Goal: Task Accomplishment & Management: Complete application form

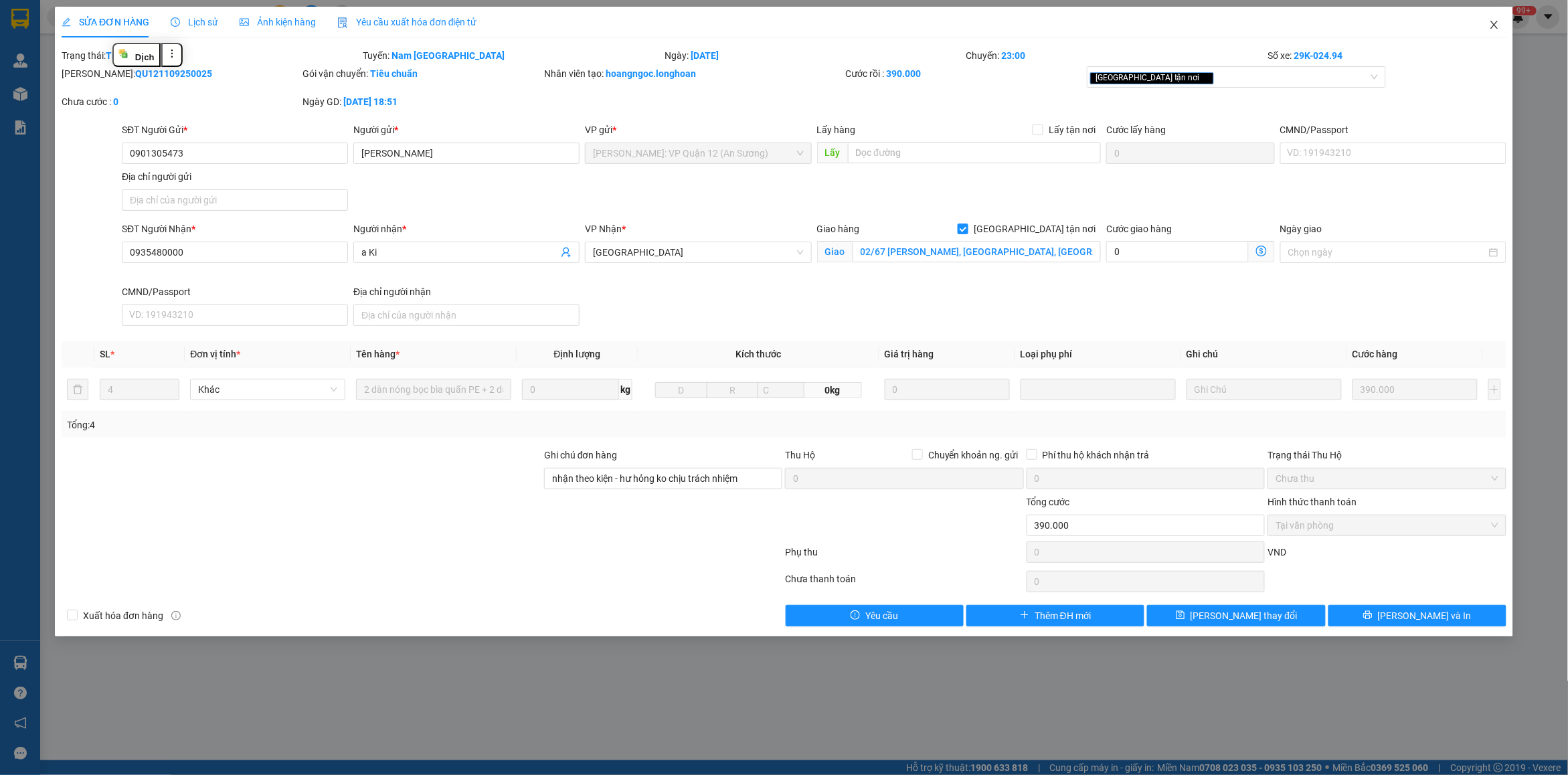
click at [1504, 24] on span "Close" at bounding box center [1495, 26] width 38 height 38
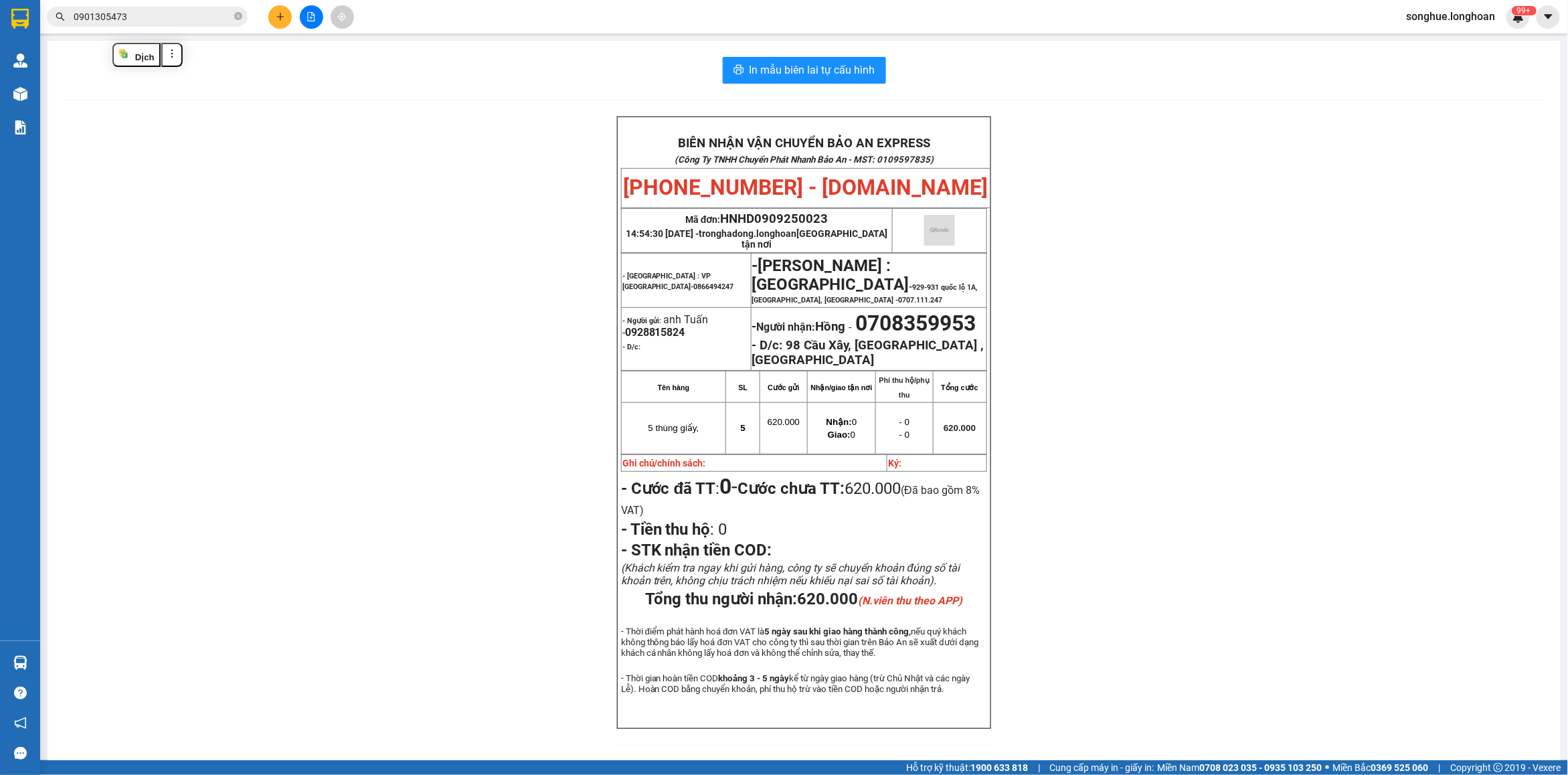
click at [186, 21] on input "0901305473" at bounding box center [153, 17] width 158 height 15
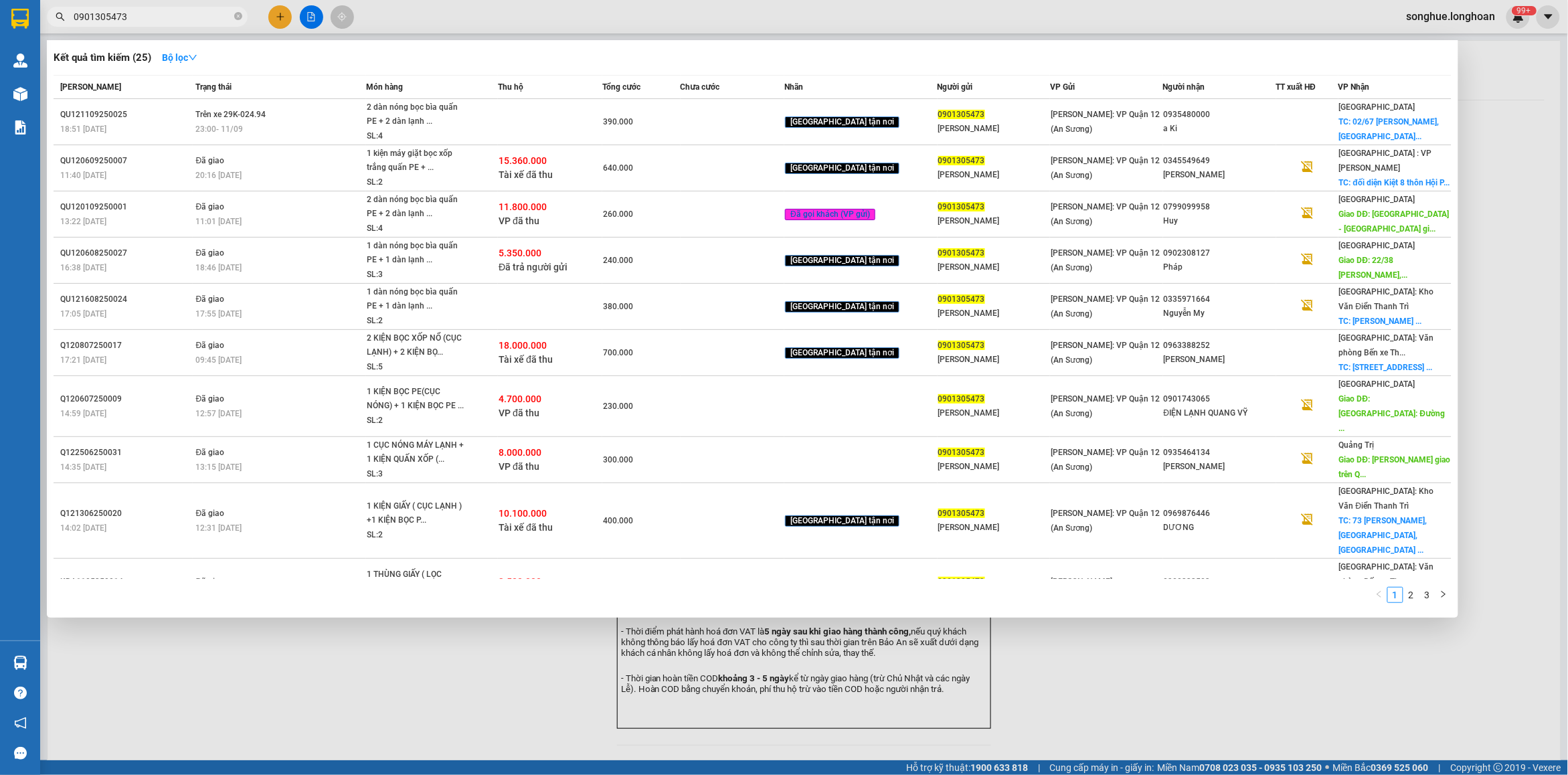
click at [186, 21] on input "0901305473" at bounding box center [153, 17] width 158 height 15
paste input "868517777"
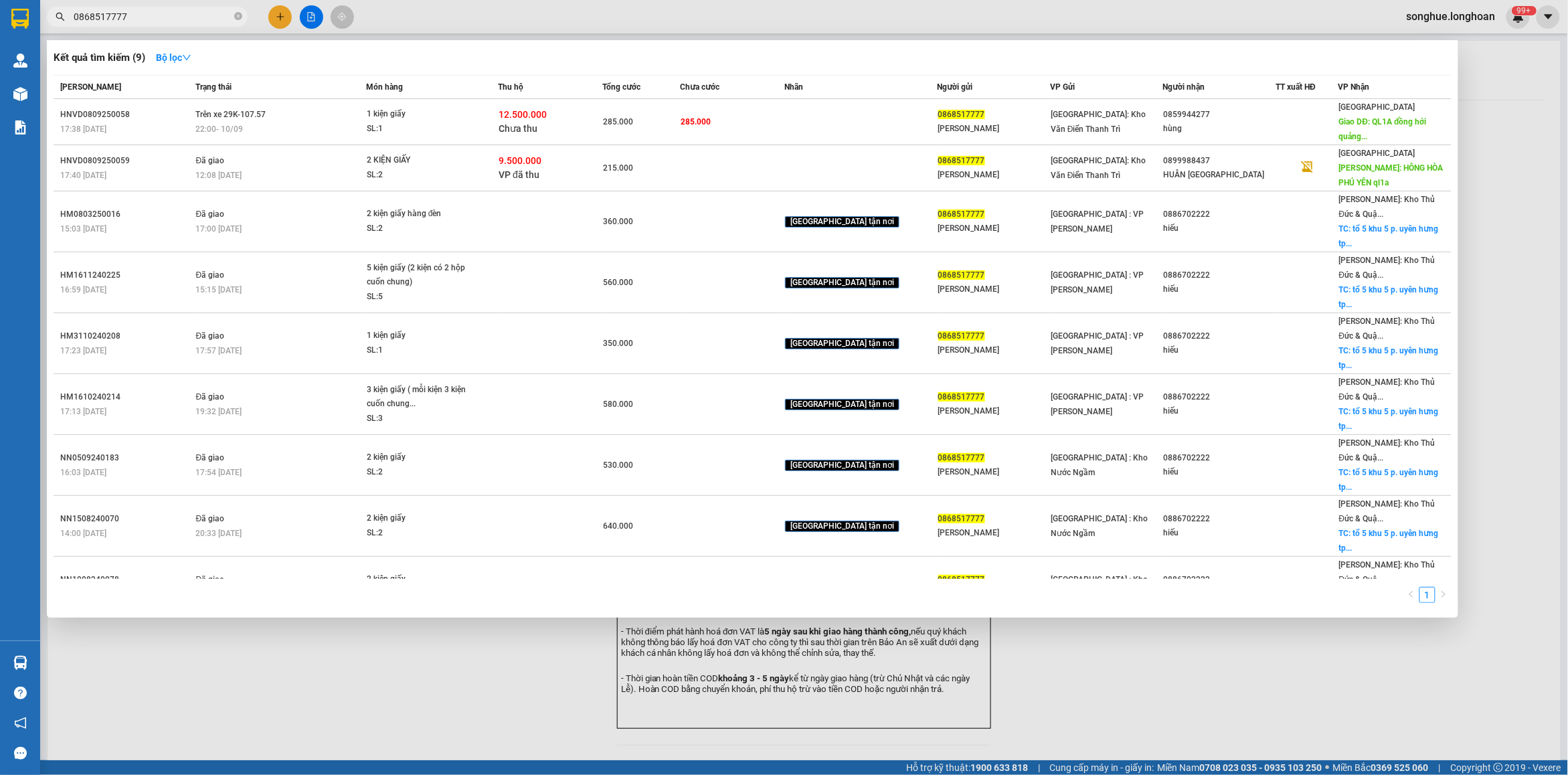
type input "0868517777"
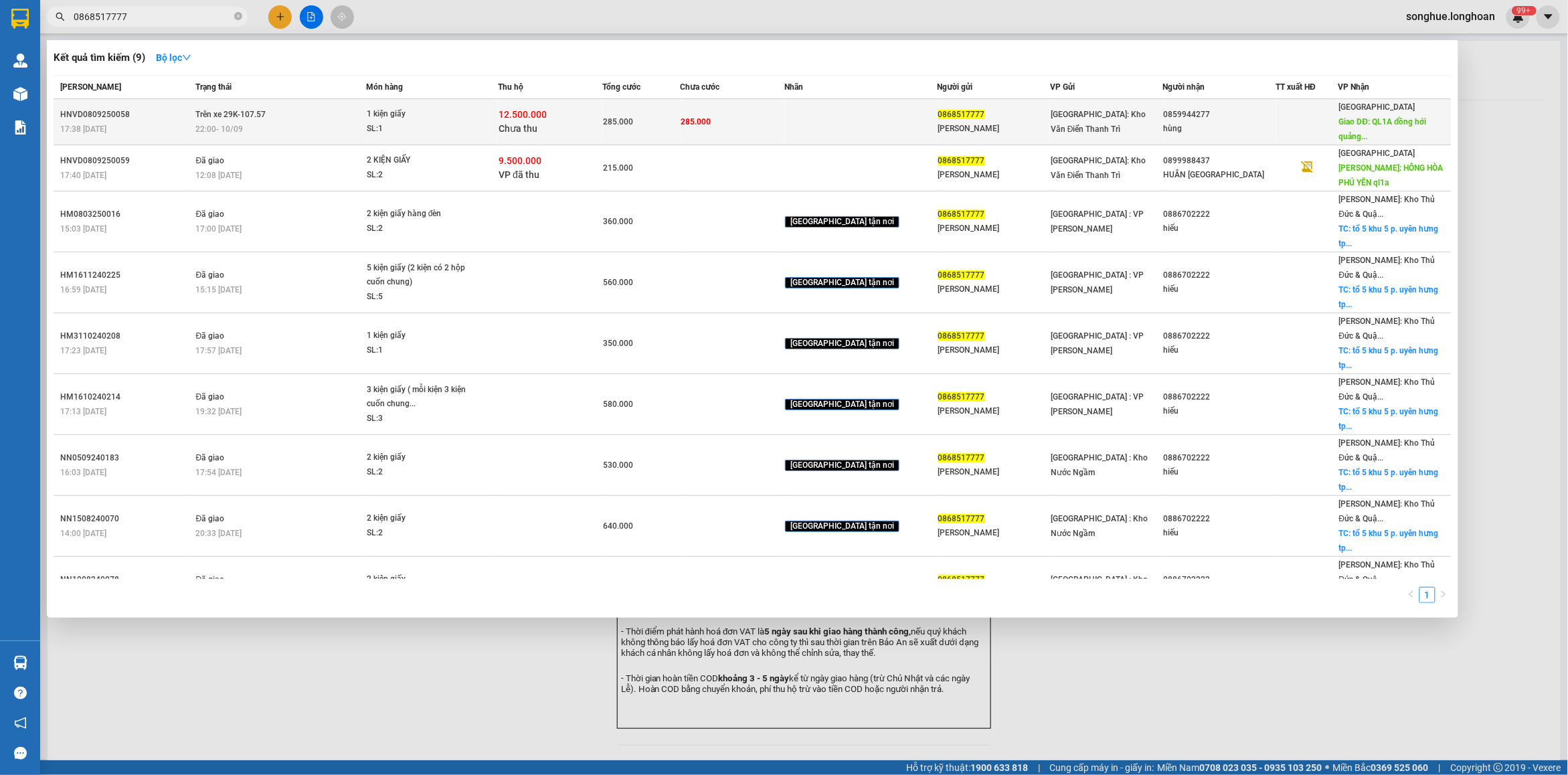
click at [287, 119] on td "Trên xe 29K-107.57 22:00 - 10/09" at bounding box center [279, 122] width 173 height 46
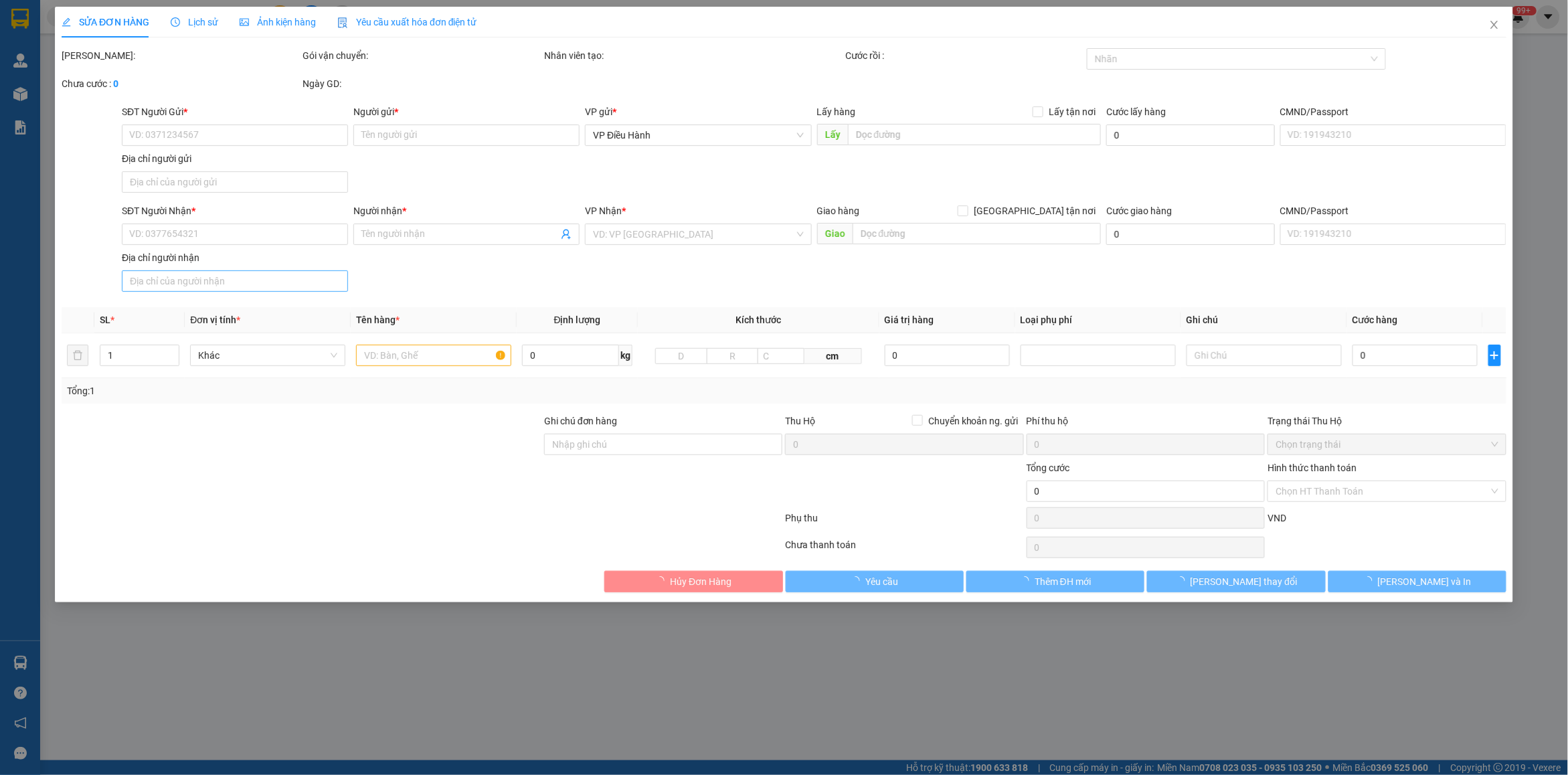
type input "0868517777"
type input "bảo hoàng"
type input "0859944277"
type input "hùng"
type input "QL1A đồng hới quảng bình"
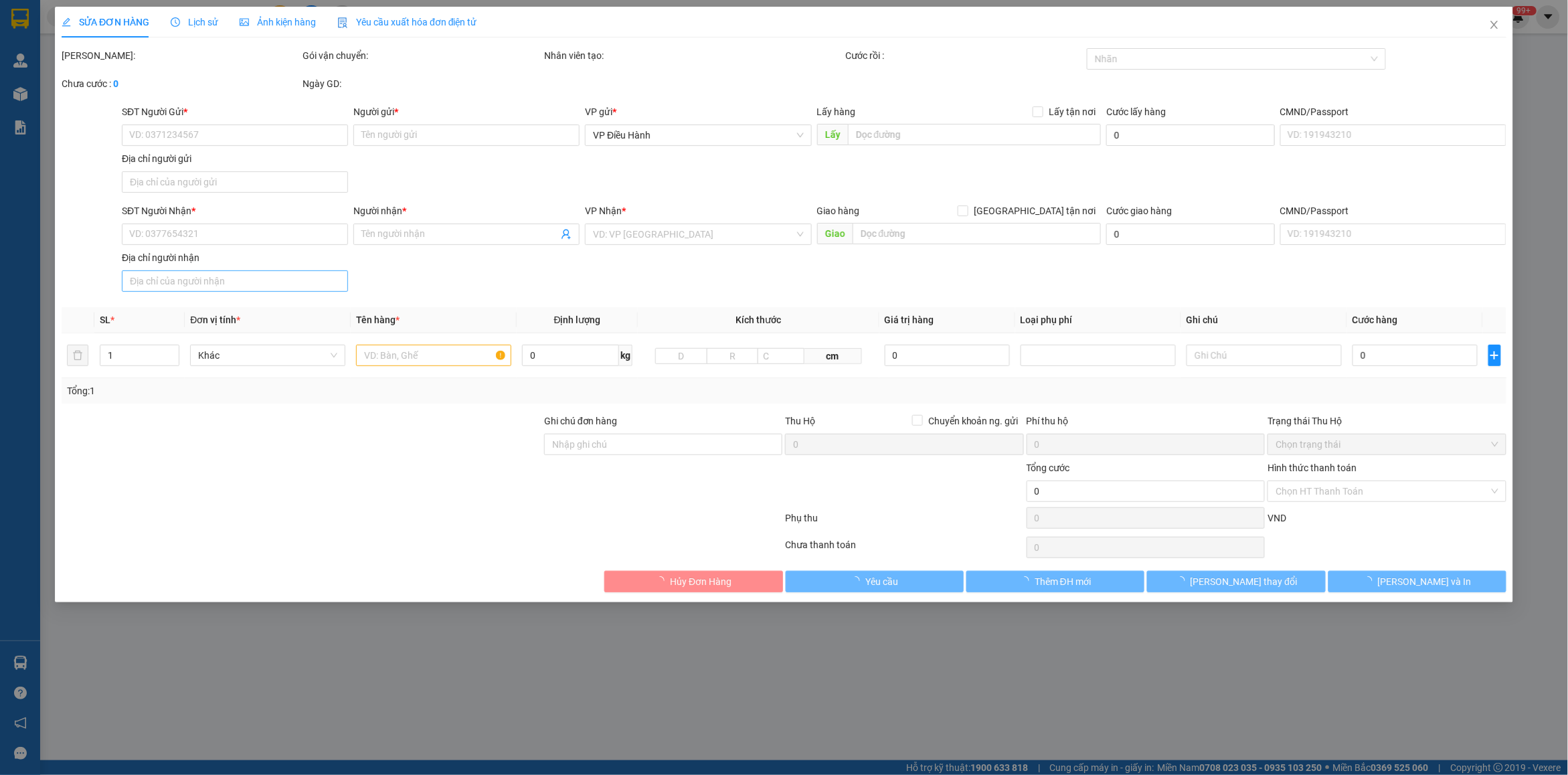
type input "hàng giao nguyên kiện, hư vỡ ko đền"
type input "285.000"
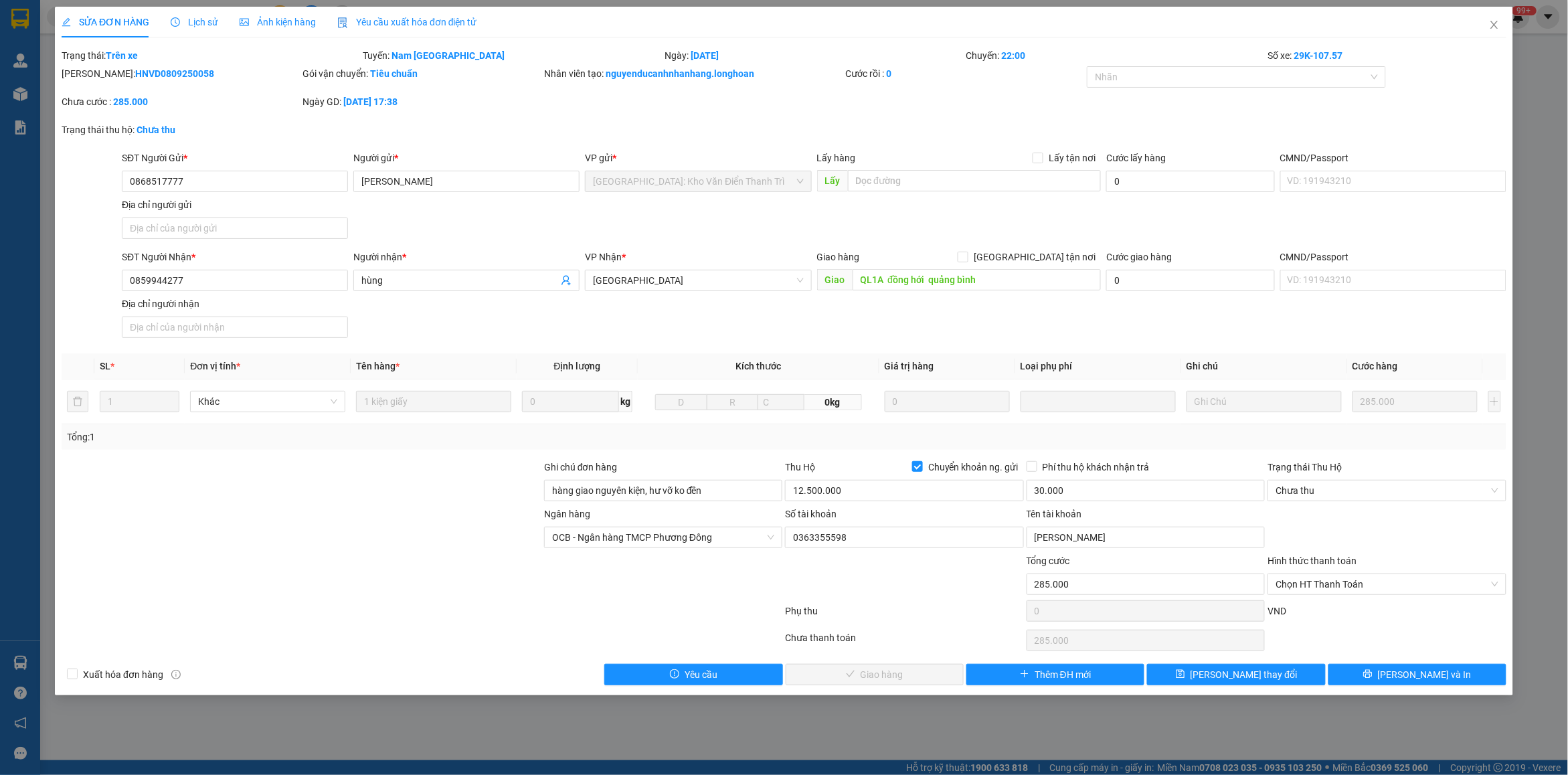
click at [208, 7] on div "Lịch sử" at bounding box center [194, 22] width 47 height 31
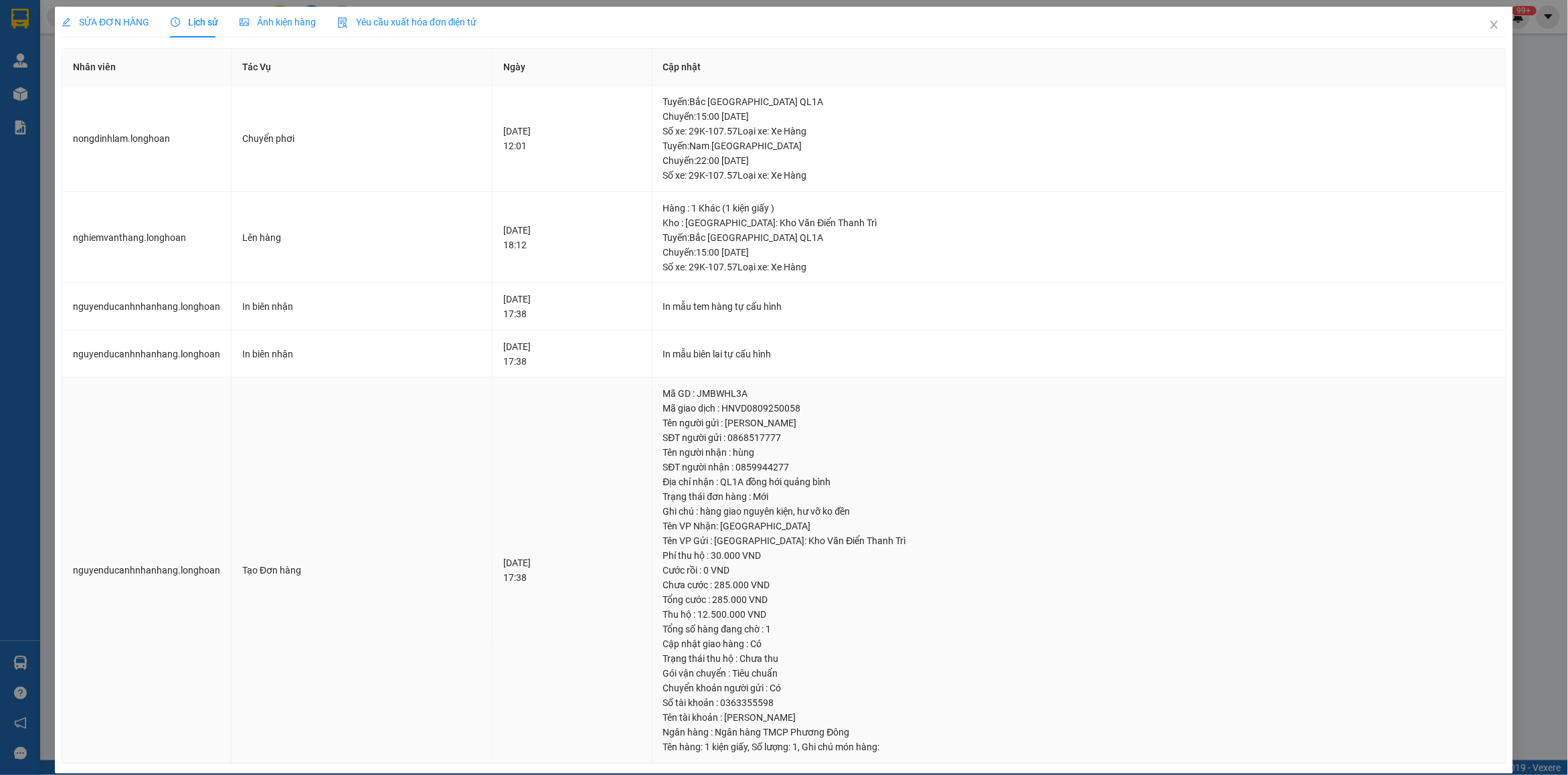
scroll to position [15, 0]
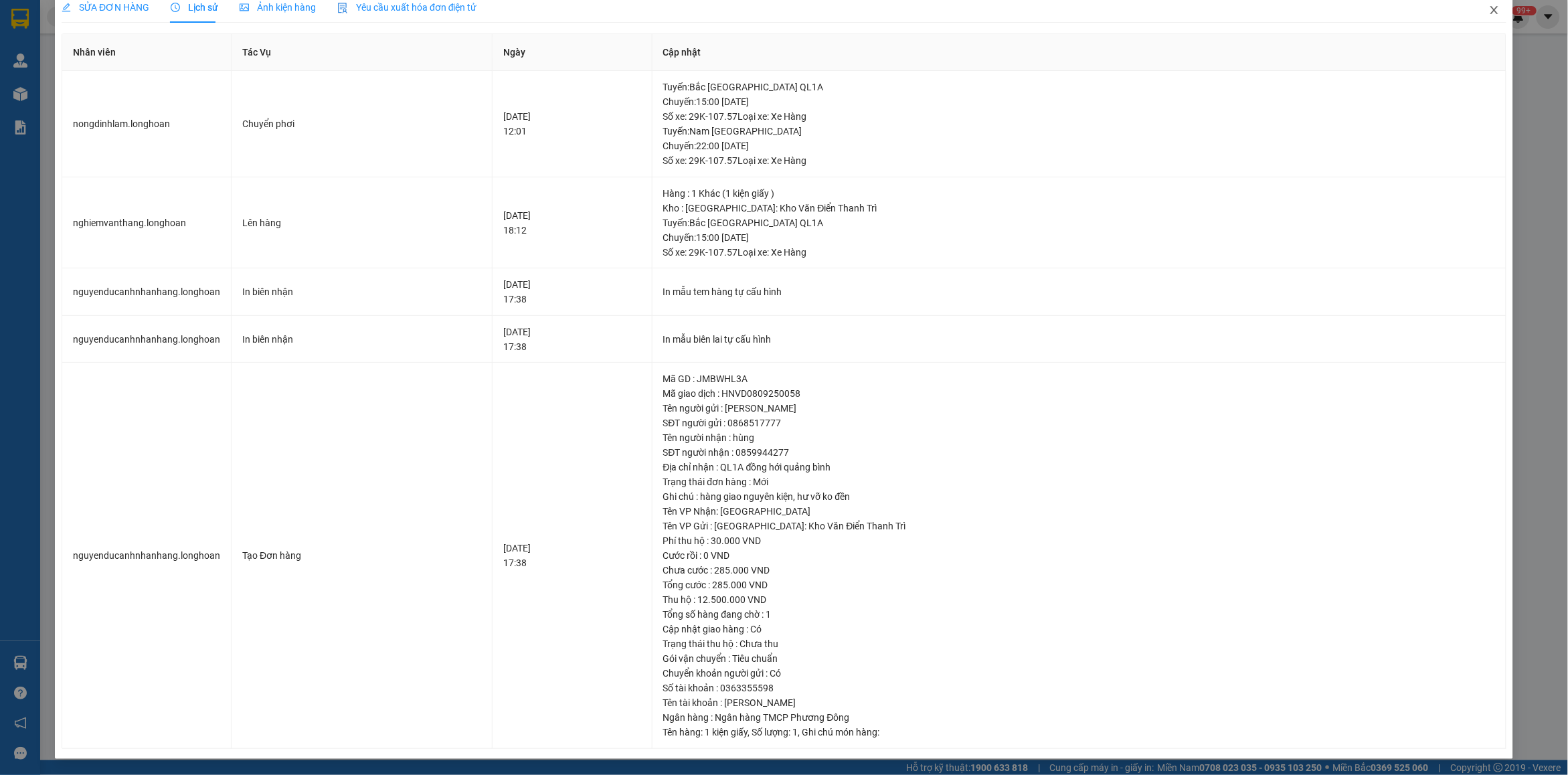
click at [1490, 8] on icon "close" at bounding box center [1493, 10] width 7 height 8
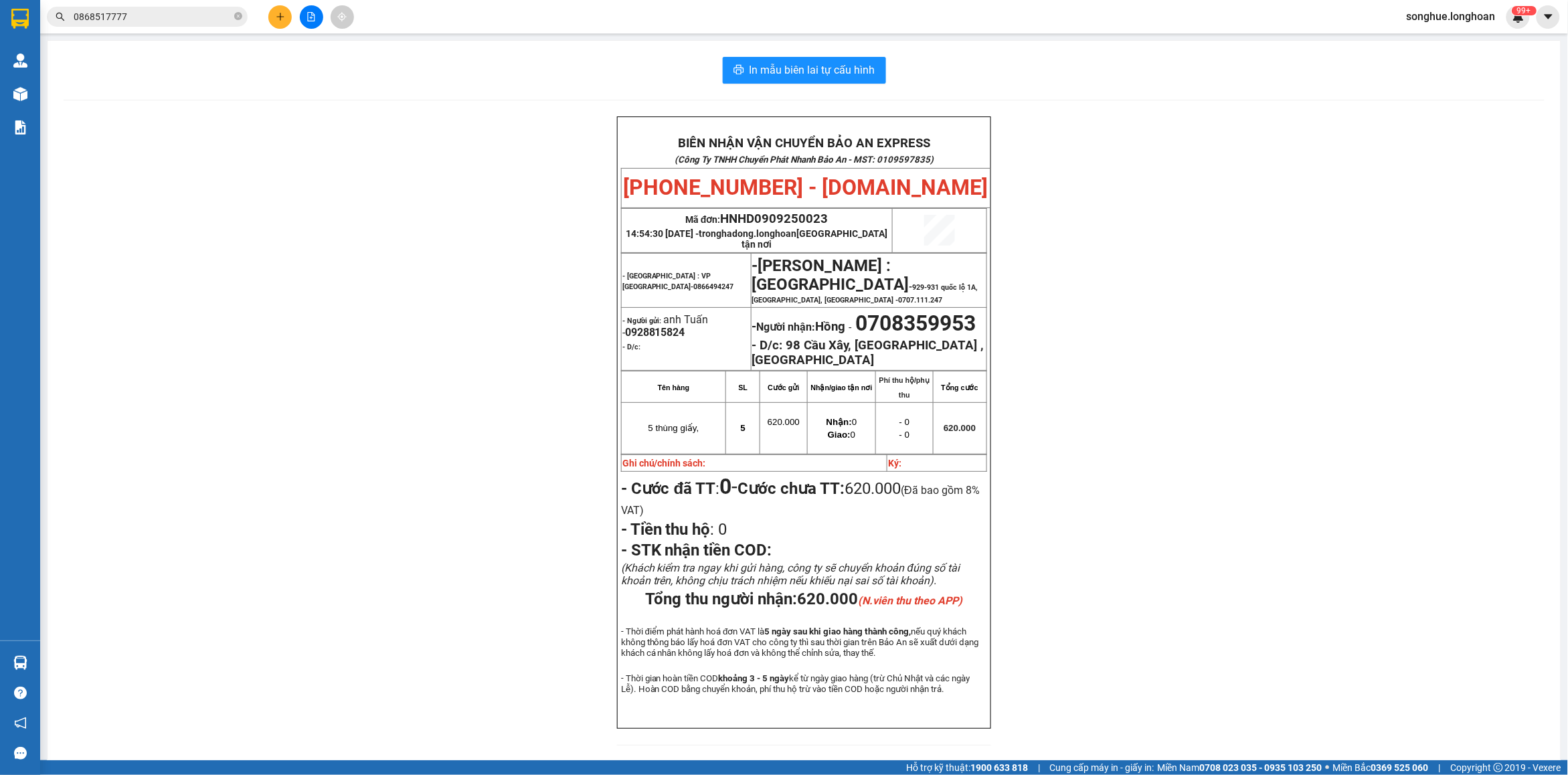
click at [181, 17] on input "0868517777" at bounding box center [153, 17] width 158 height 15
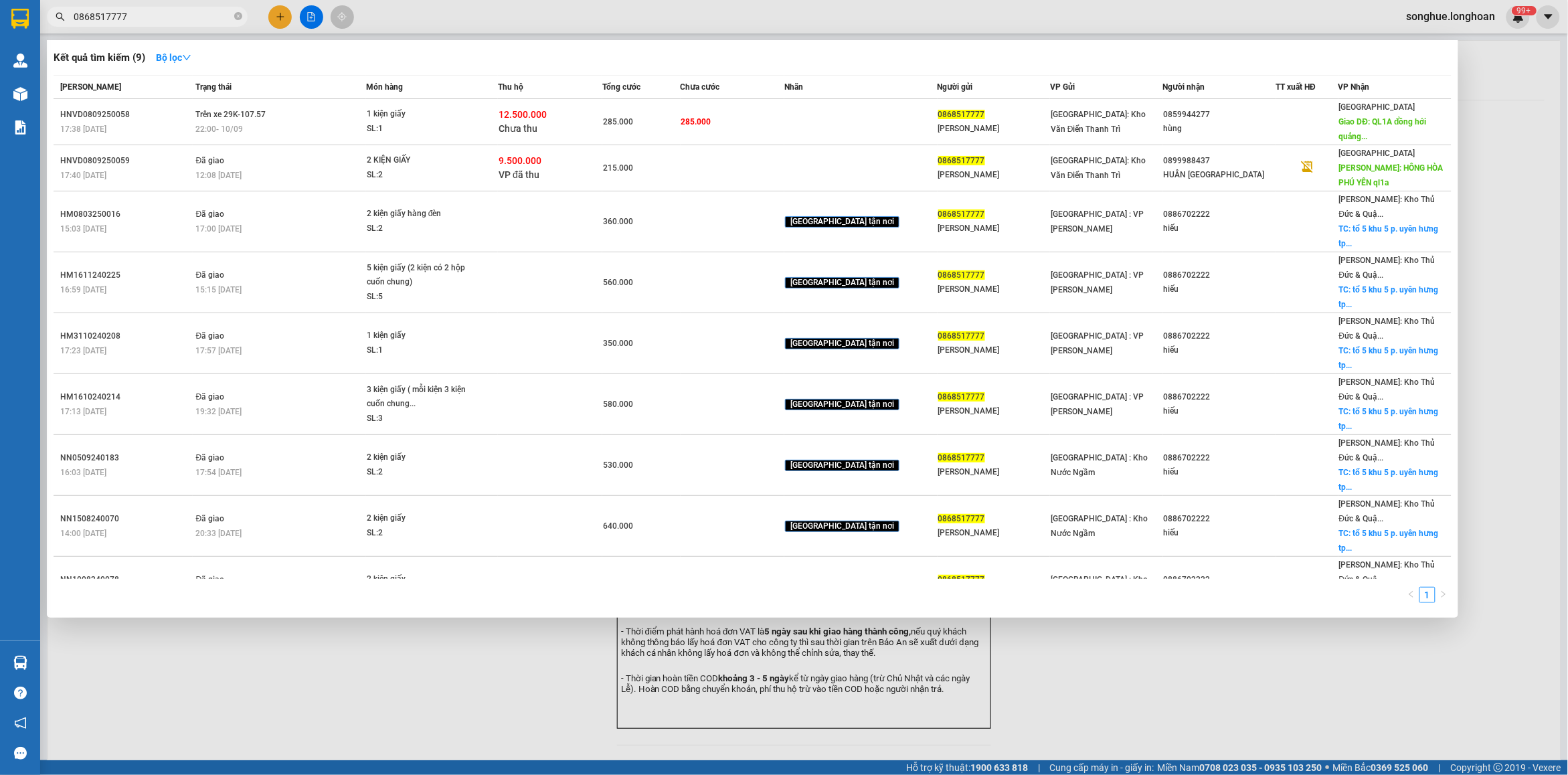
click at [181, 17] on input "0868517777" at bounding box center [153, 17] width 158 height 15
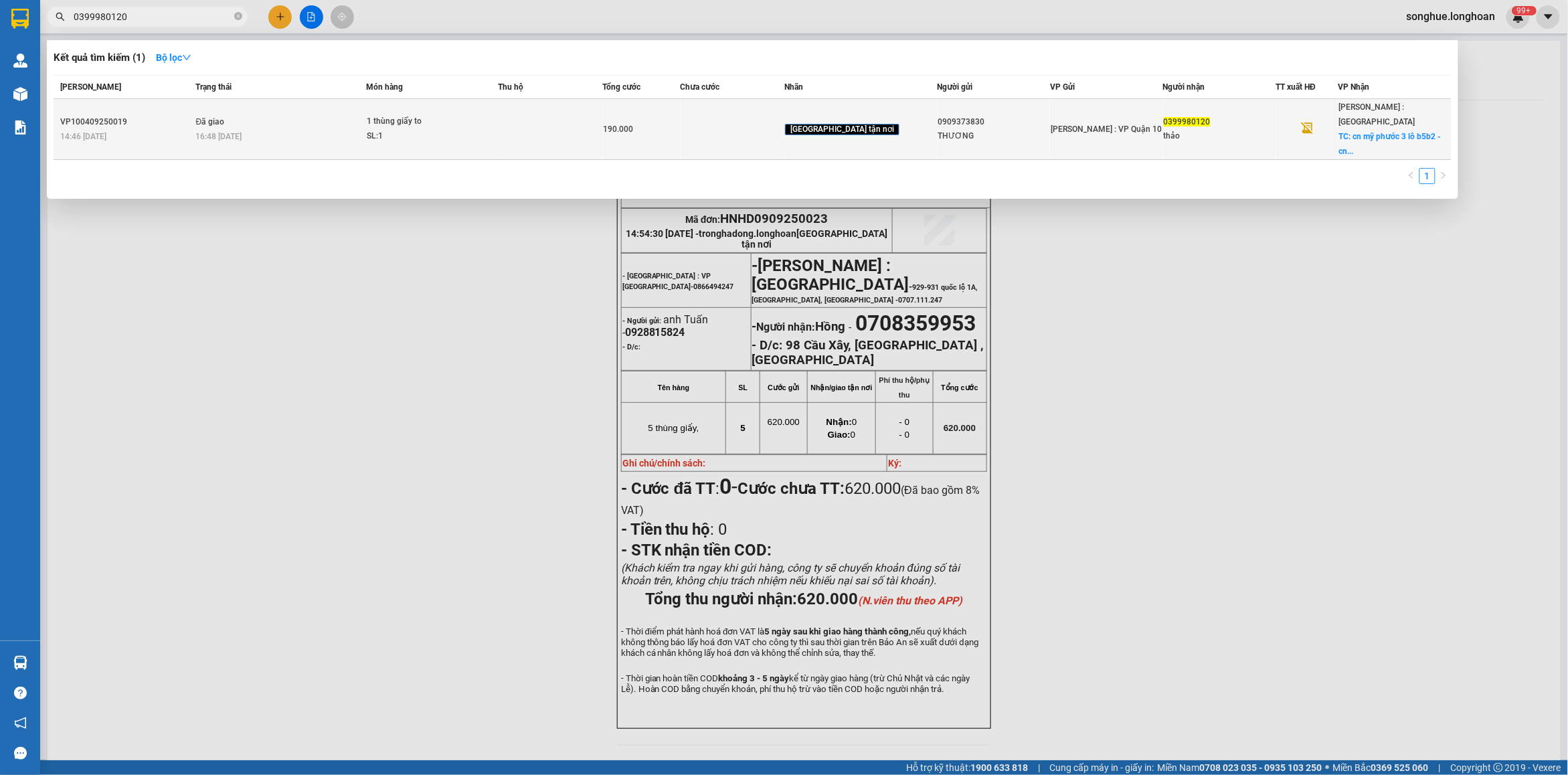
type input "0399980120"
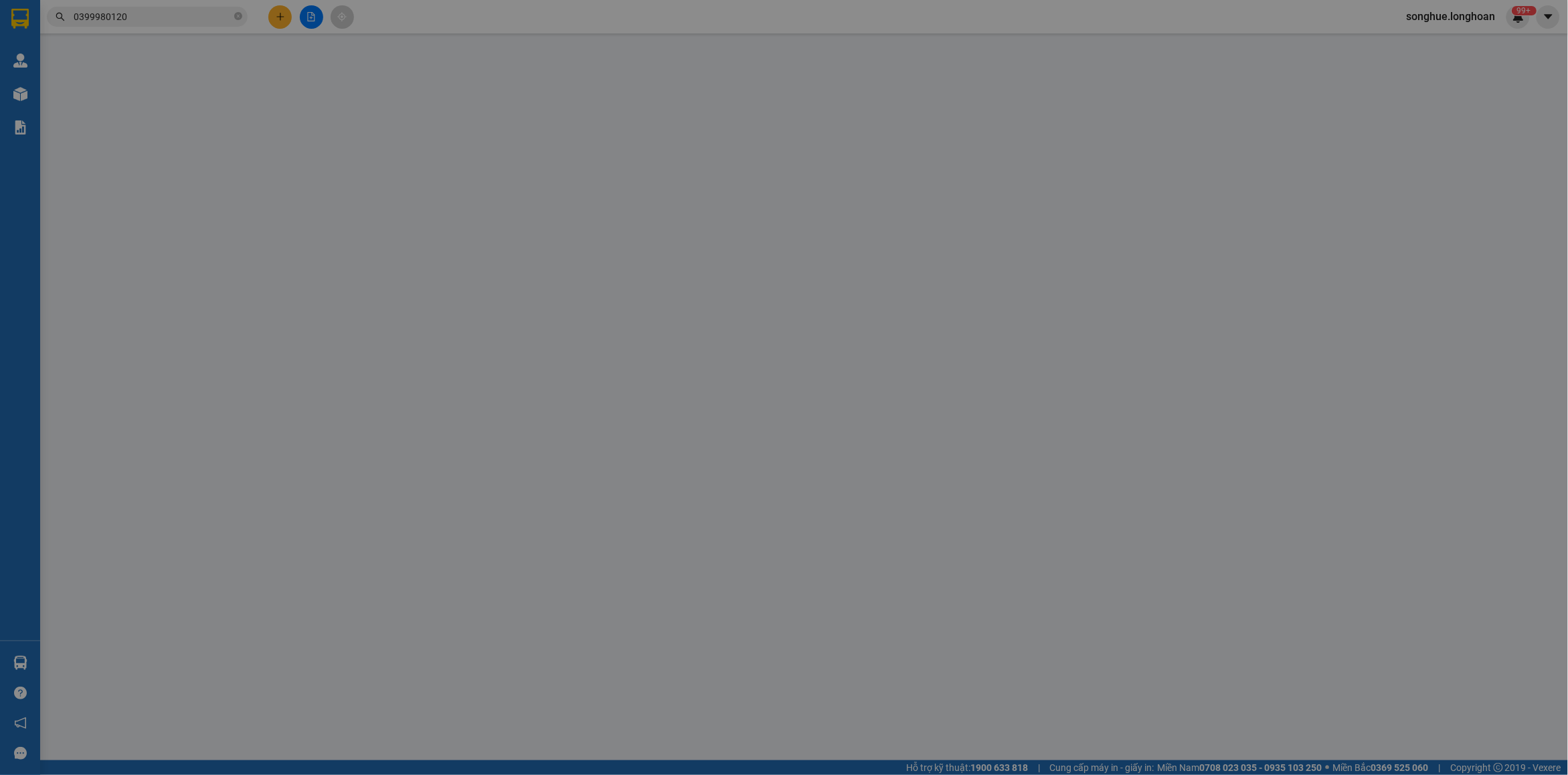
type input "0909373830"
type input "THƯƠNG"
type input "0399980120"
type input "thảo"
checkbox input "true"
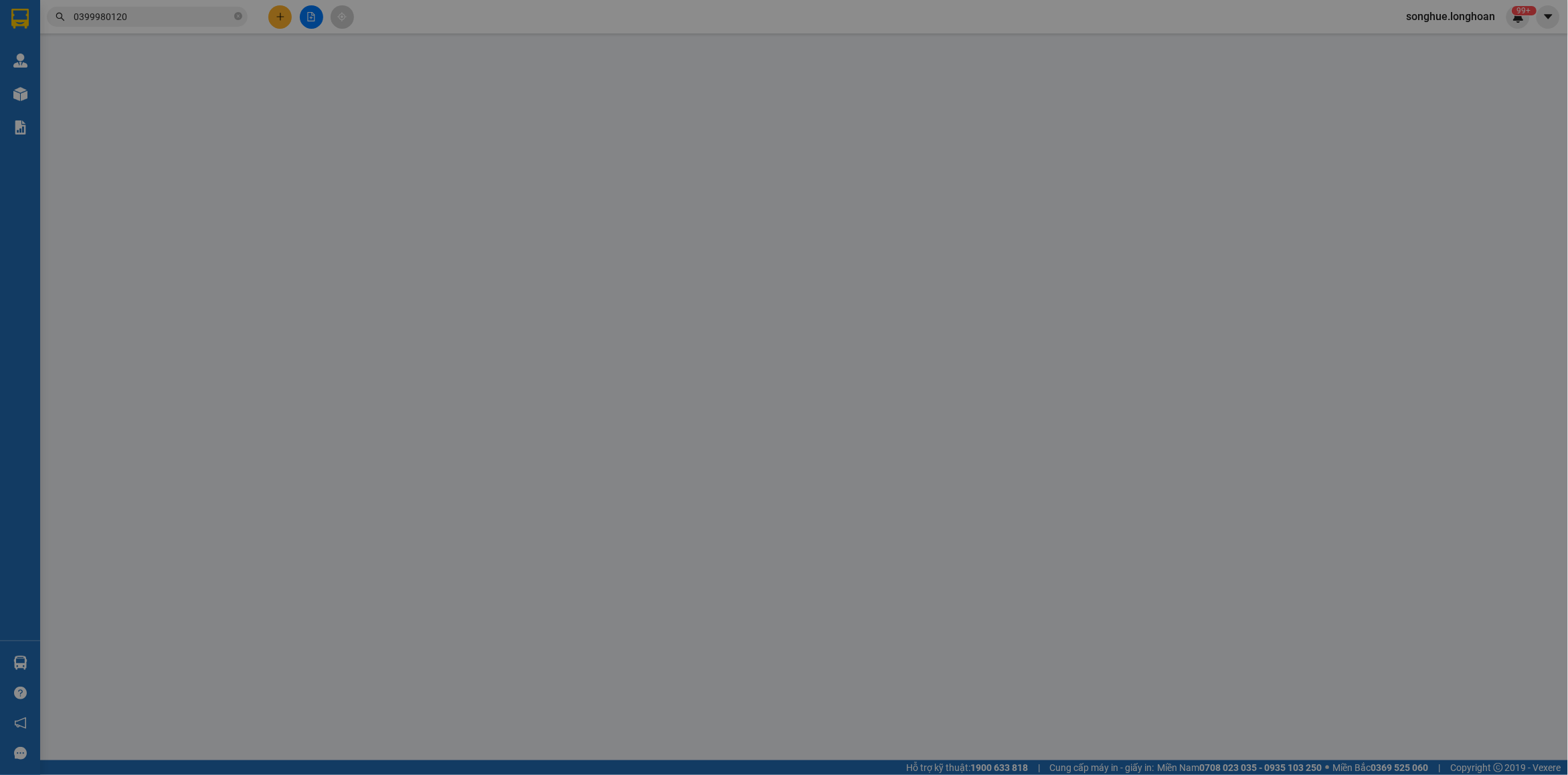
type input "cn mỹ phước 3 lô b5b2 - cn và lô b 5b4 - cn đường de5 - kcn mỹ phước 3 - p, thớ…"
type input "hàng k bao bể vỡ hư hỏng"
type input "190.000"
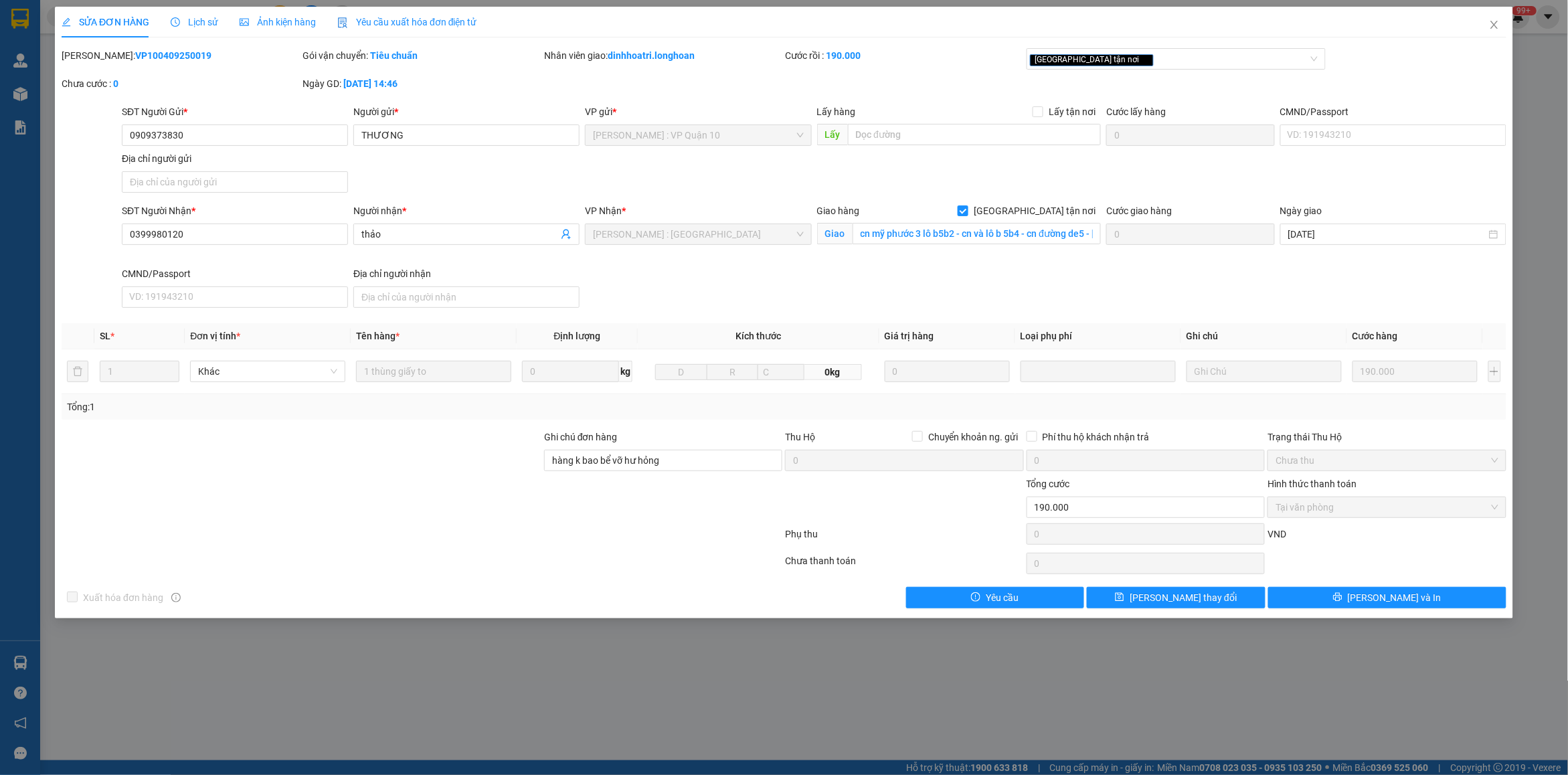
click at [147, 54] on b "VP100409250019" at bounding box center [173, 56] width 76 height 11
copy b "VP100409250019"
click at [1497, 39] on span "Close" at bounding box center [1495, 26] width 38 height 38
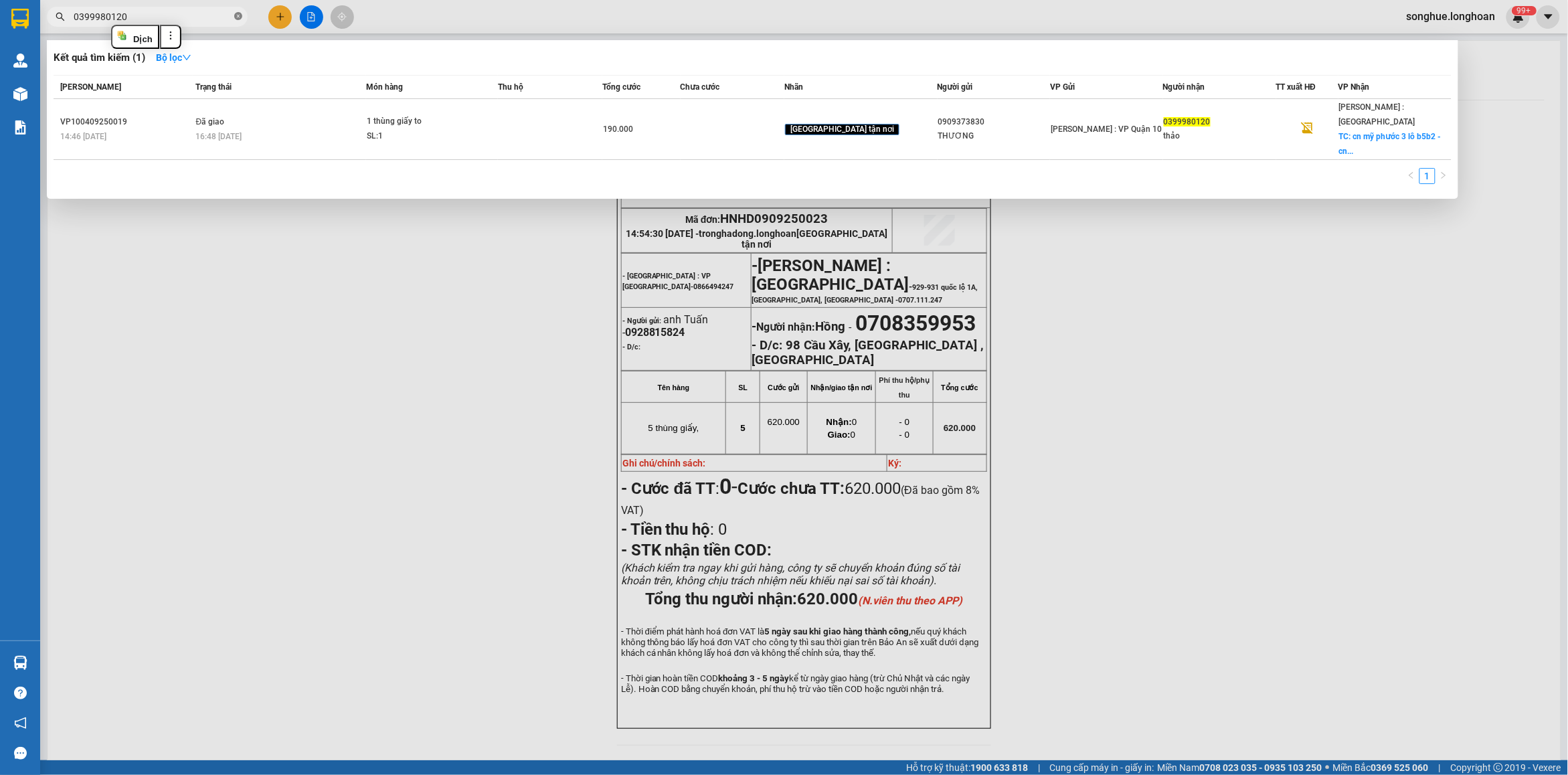
click at [235, 11] on span at bounding box center [239, 17] width 8 height 13
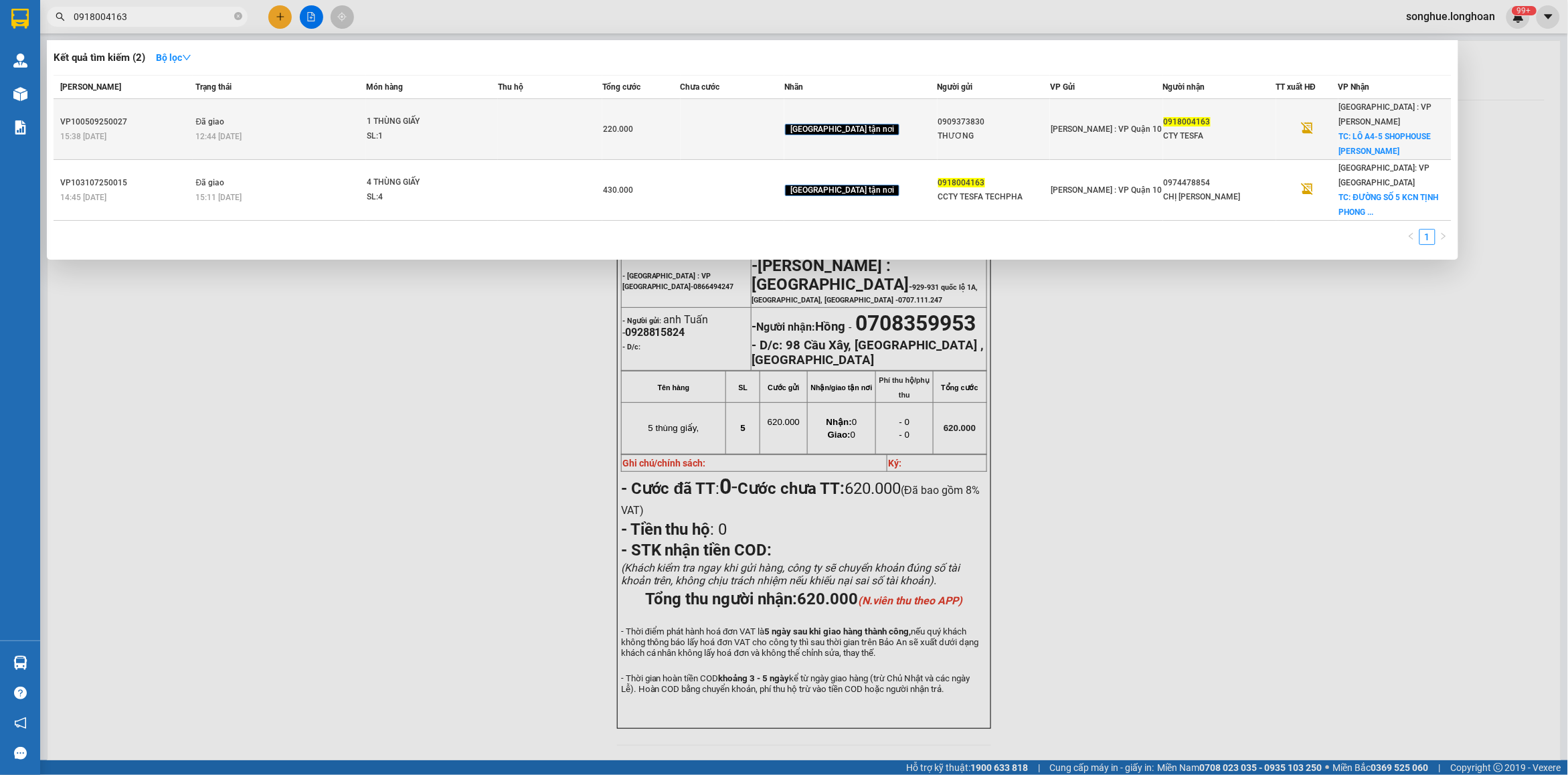
type input "0918004163"
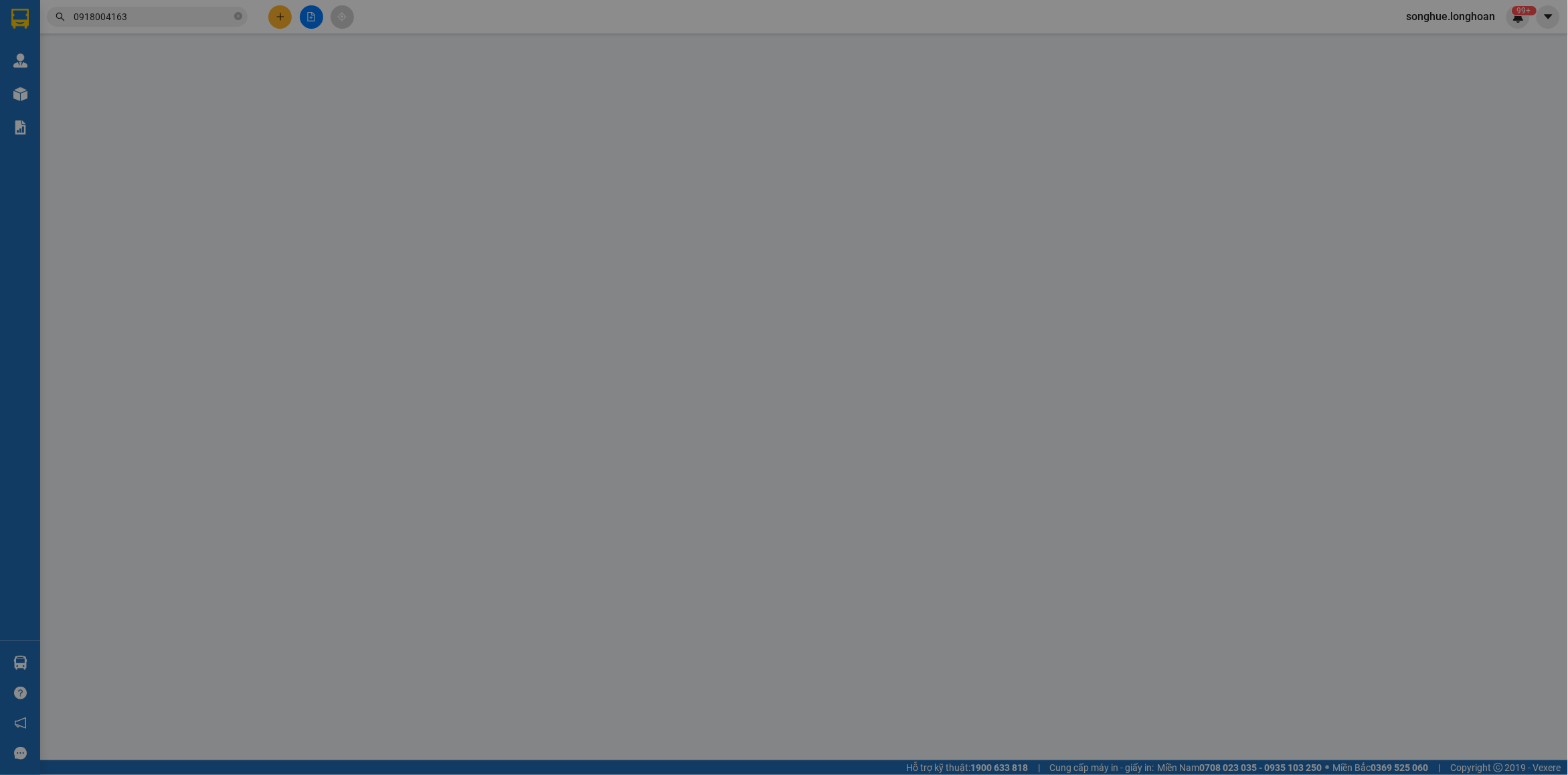
type input "0909373830"
type input "THƯƠNG"
type input "0918004163"
type input "CTY TESFA"
checkbox input "true"
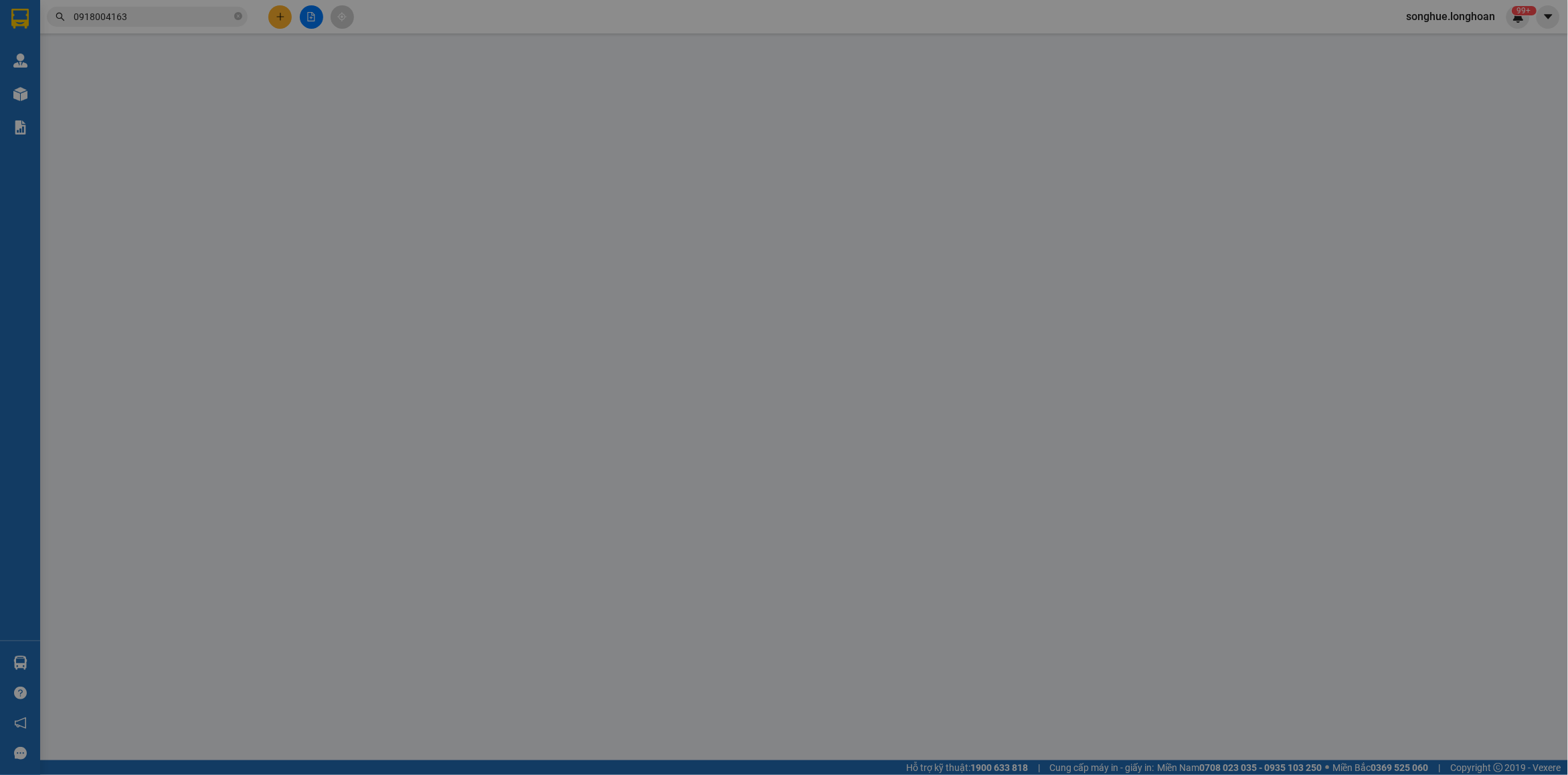
type input "LÔ A4-5 SHOPHOUSE NGUYỄN SINH SẮC - P, HÒA MINH - Q, LIÊN CHIỂU - ĐÀ NẴNG"
type input "hàng k bao bể vỡ hư hỏng"
type input "220.000"
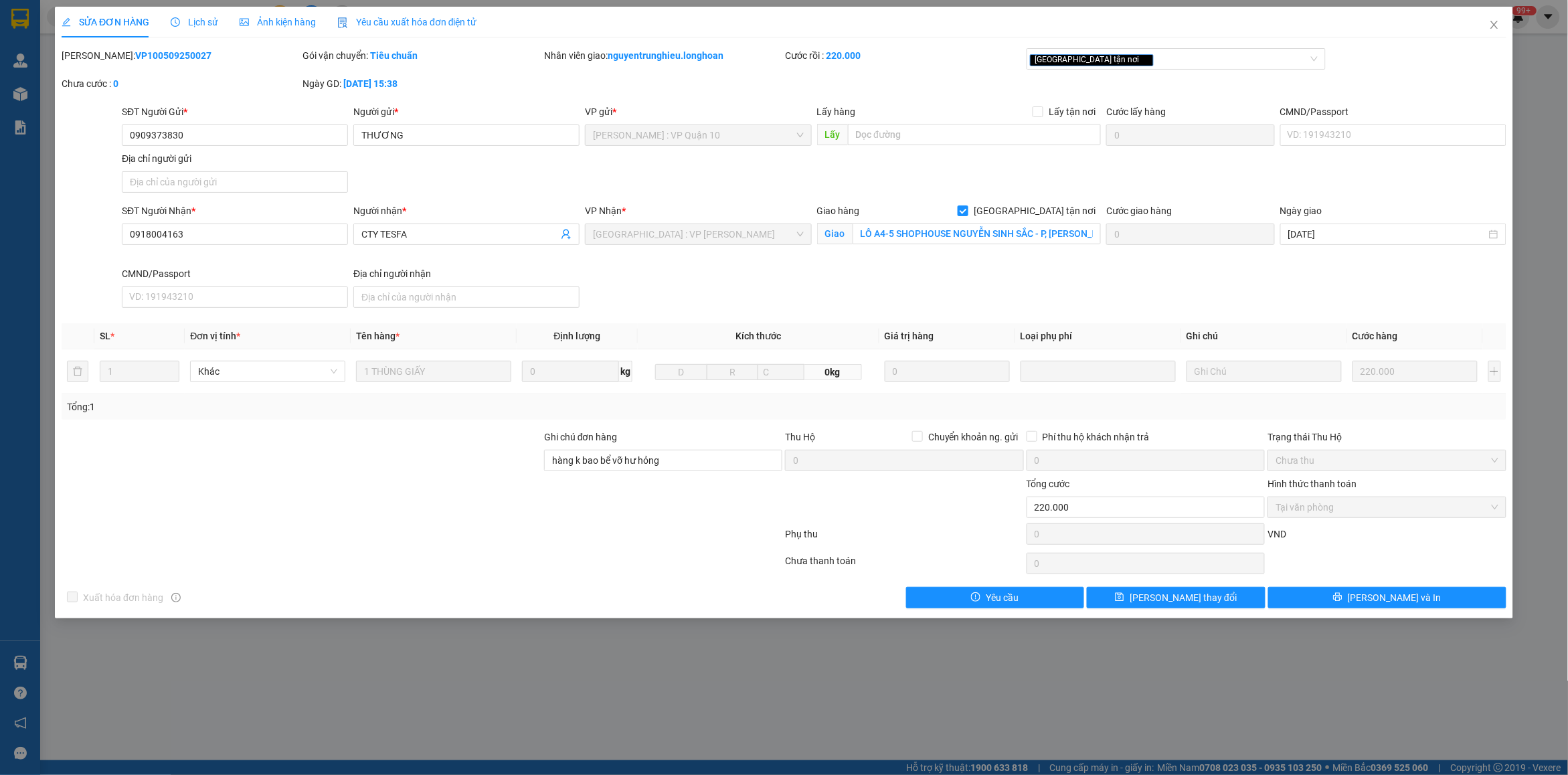
click at [164, 56] on b "VP100509250027" at bounding box center [173, 56] width 76 height 11
click at [1488, 28] on span "Close" at bounding box center [1495, 26] width 38 height 38
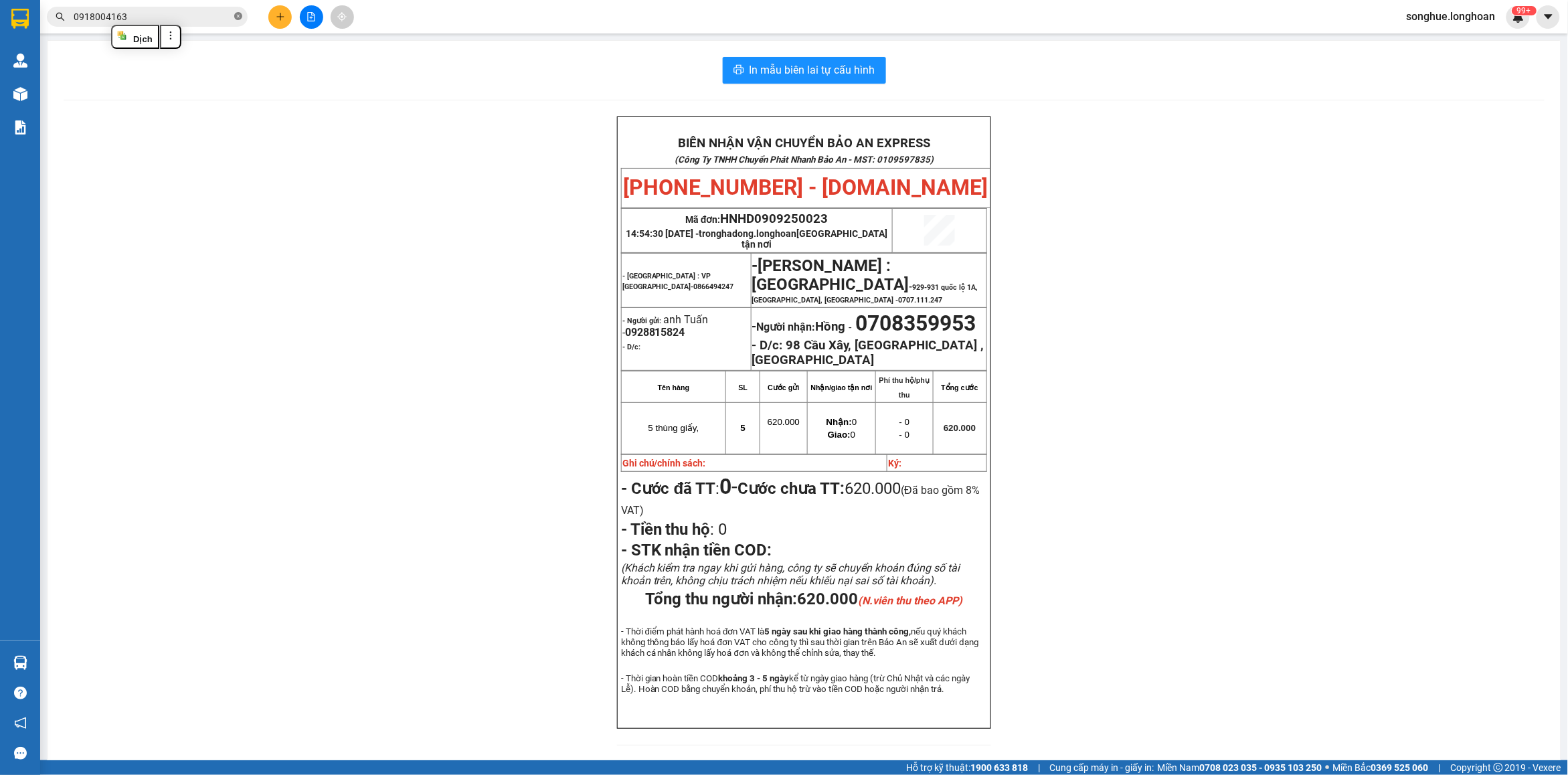
click at [241, 20] on icon "close-circle" at bounding box center [239, 16] width 8 height 8
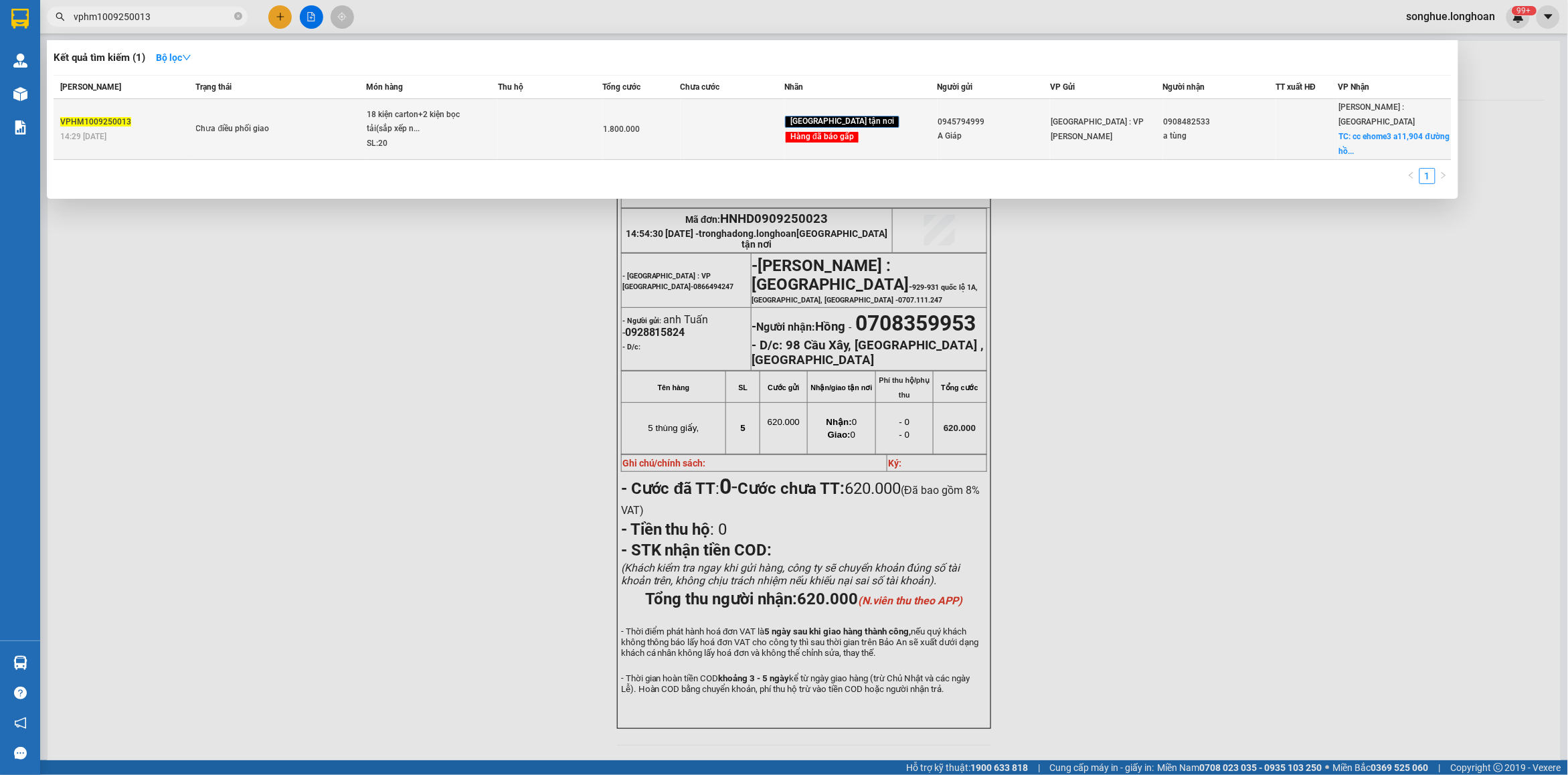
type input "vphm1009250013"
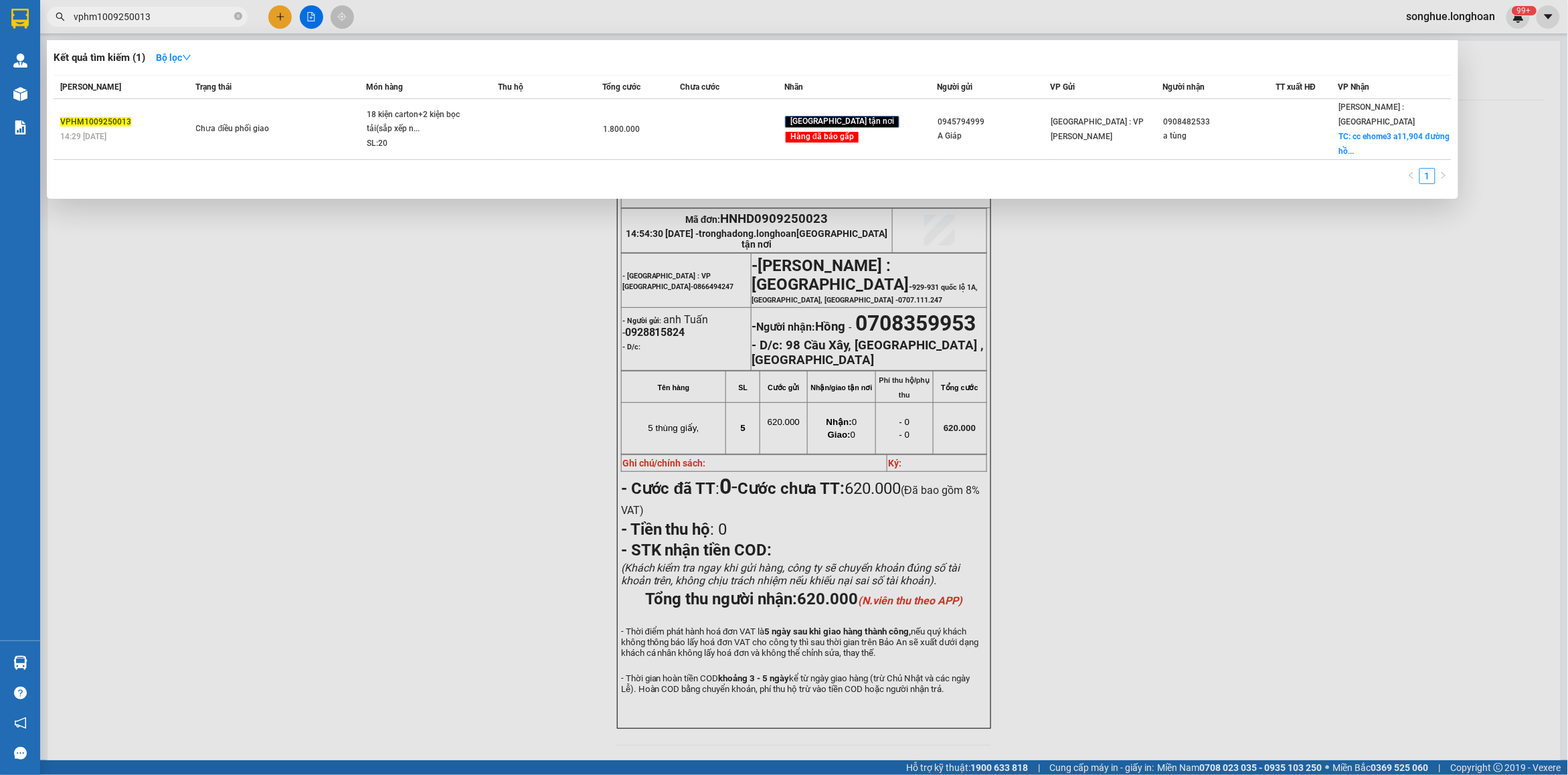
click at [309, 128] on td "Chưa điều phối giao" at bounding box center [279, 129] width 173 height 61
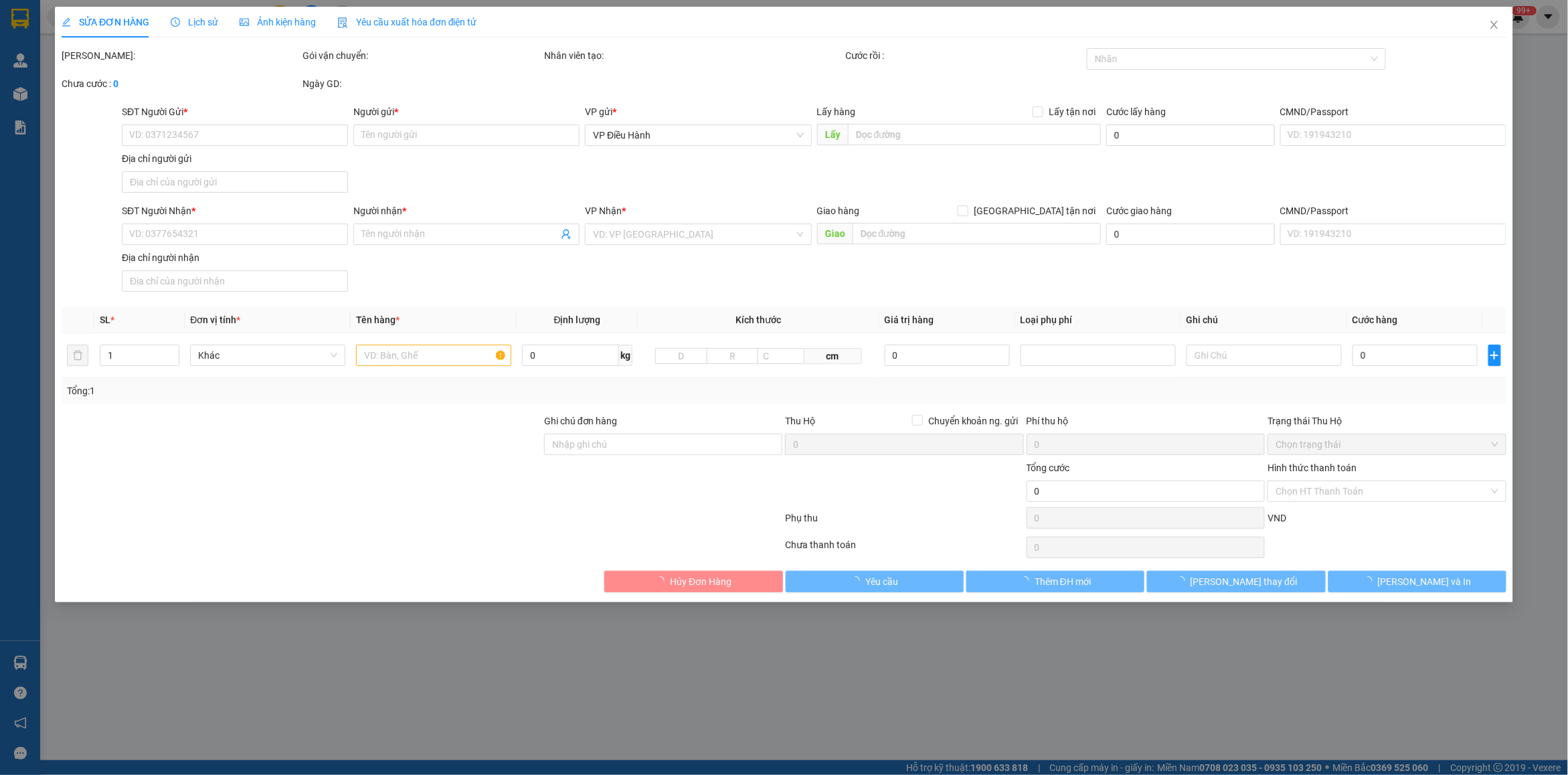
type input "0945794999"
type input "A Giáp"
type input "0908482533"
type input "a tùng"
checkbox input "true"
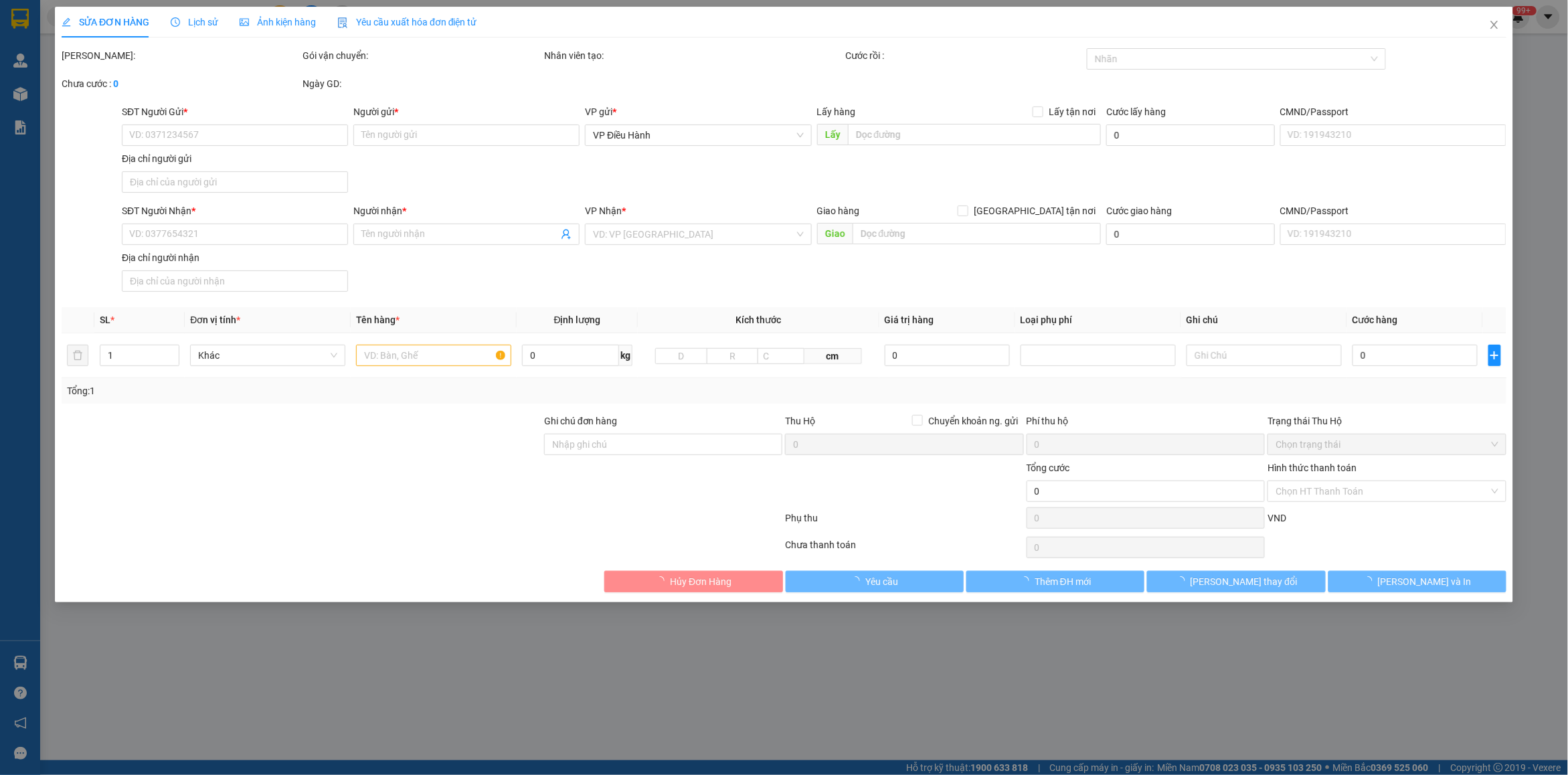
type input "cc ehome3 a11,904 đường hồ ngọc lãm,p an lạc,bình tân,hcm"
type input "nhận nguyên kiện,giao nguyên kiện,bể vỡ k đền"
type input "1.800.000"
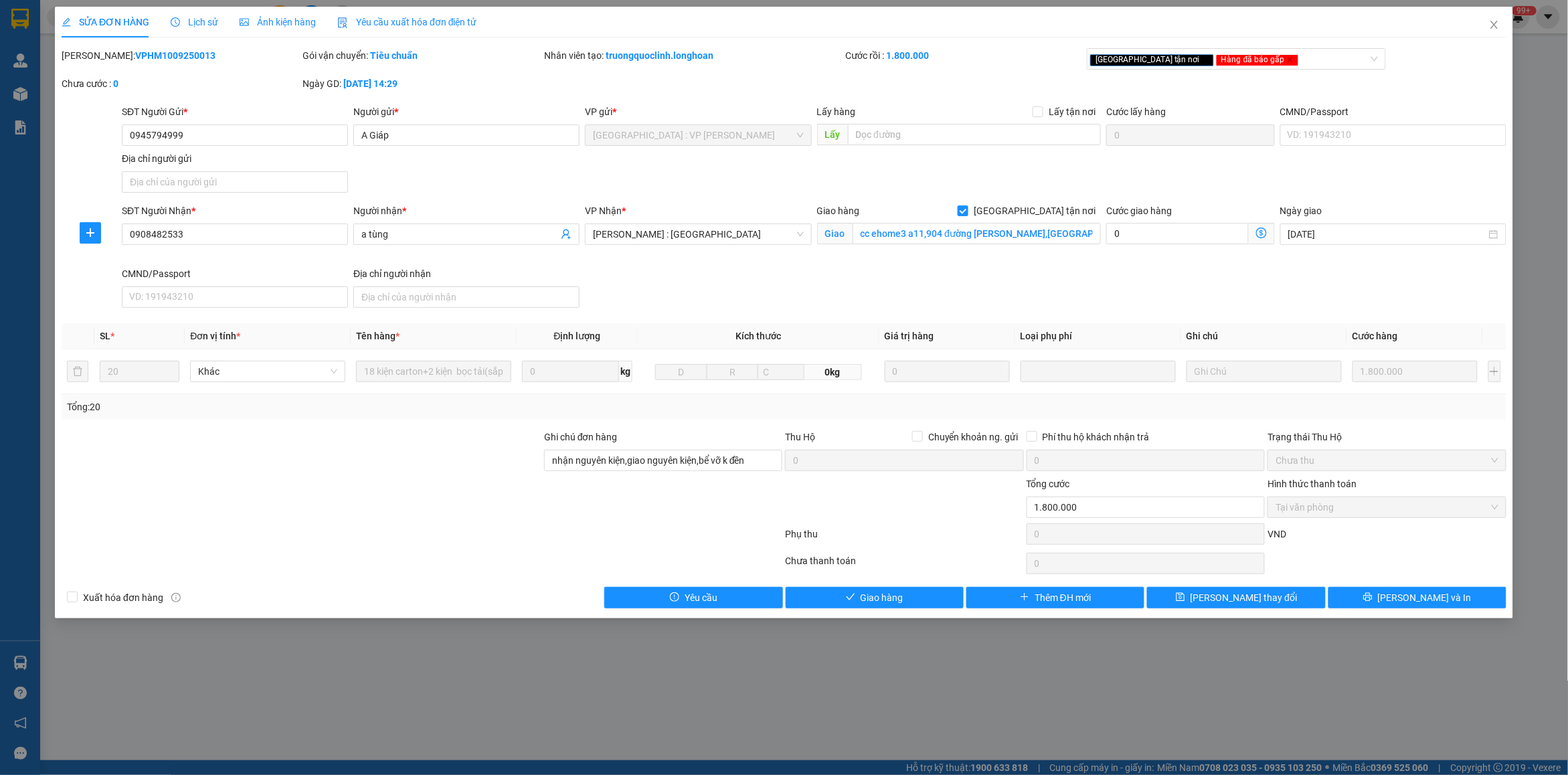
click at [174, 17] on icon "clock-circle" at bounding box center [176, 22] width 9 height 9
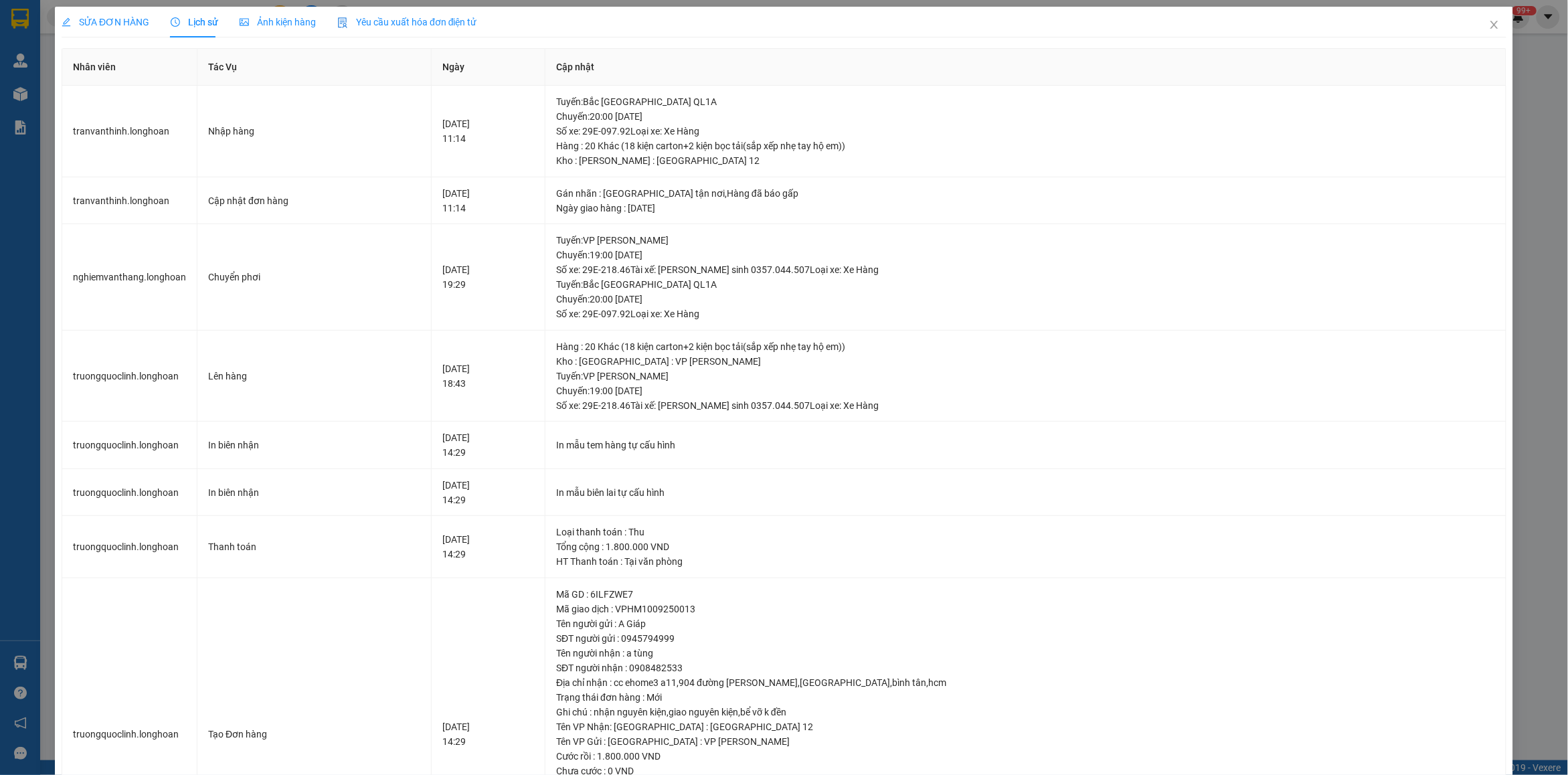
click at [118, 34] on div "SỬA ĐƠN HÀNG" at bounding box center [105, 22] width 87 height 31
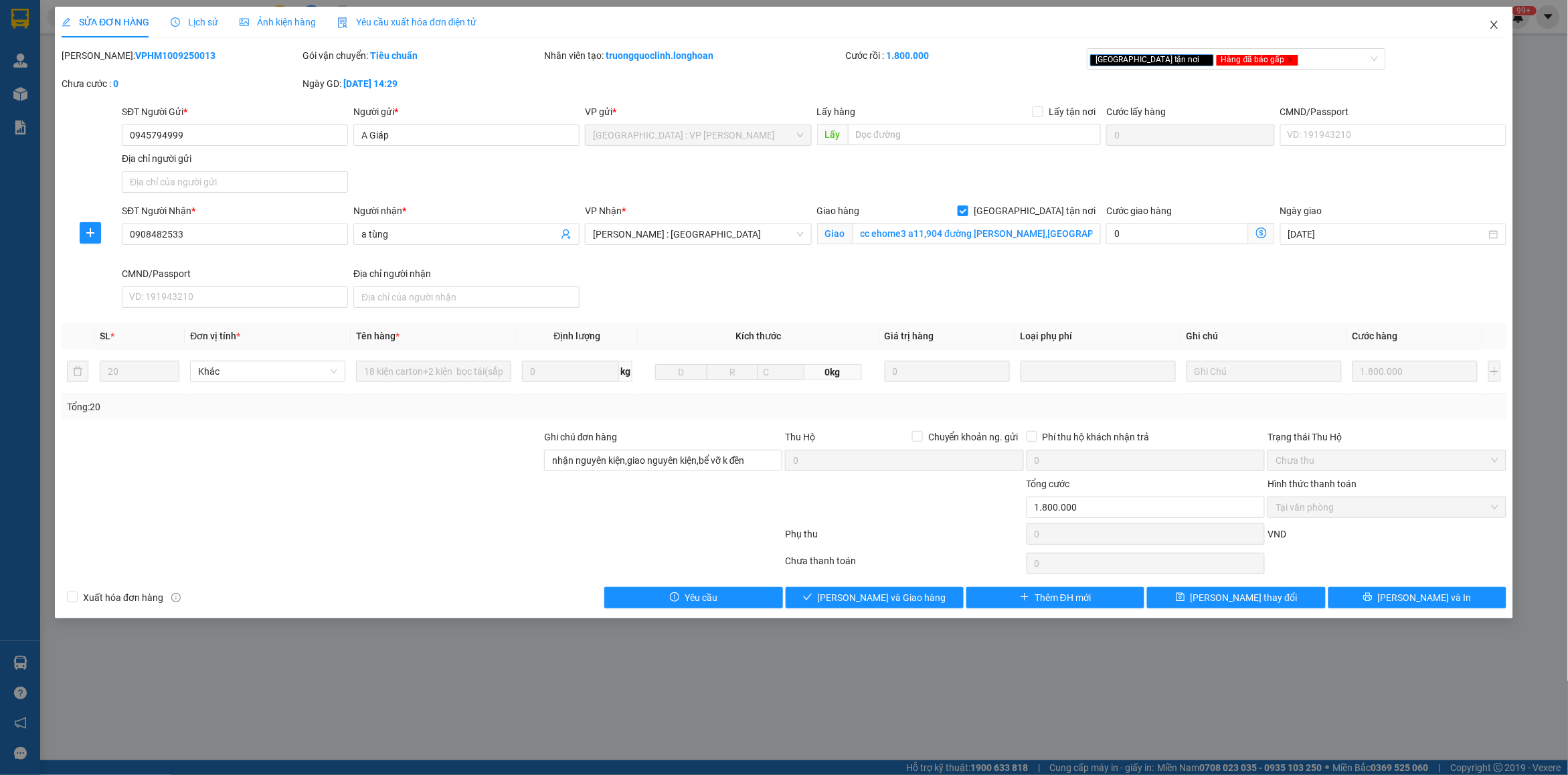
click at [1494, 24] on icon "close" at bounding box center [1495, 25] width 11 height 11
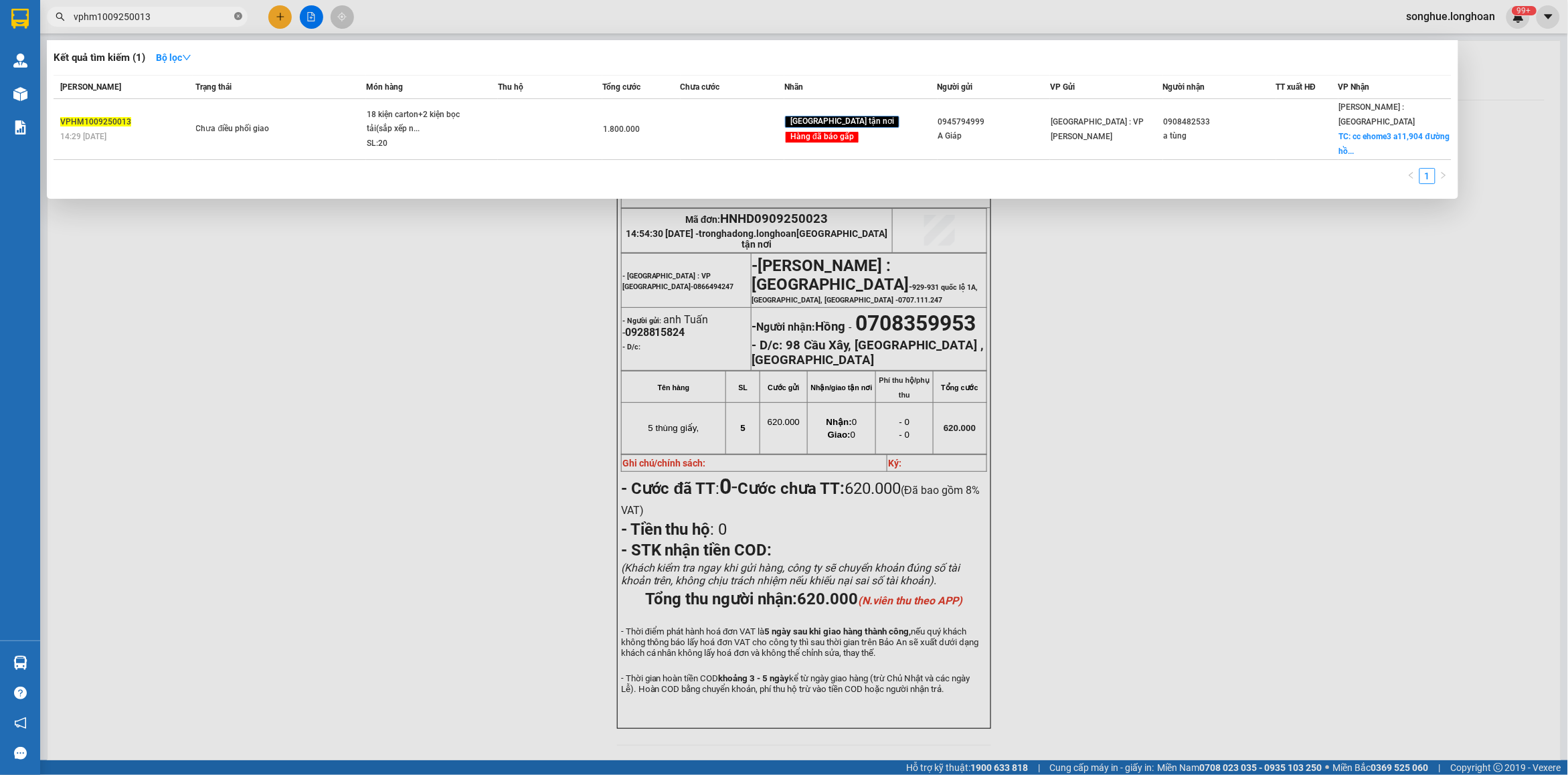
click at [239, 19] on icon "close-circle" at bounding box center [239, 16] width 8 height 8
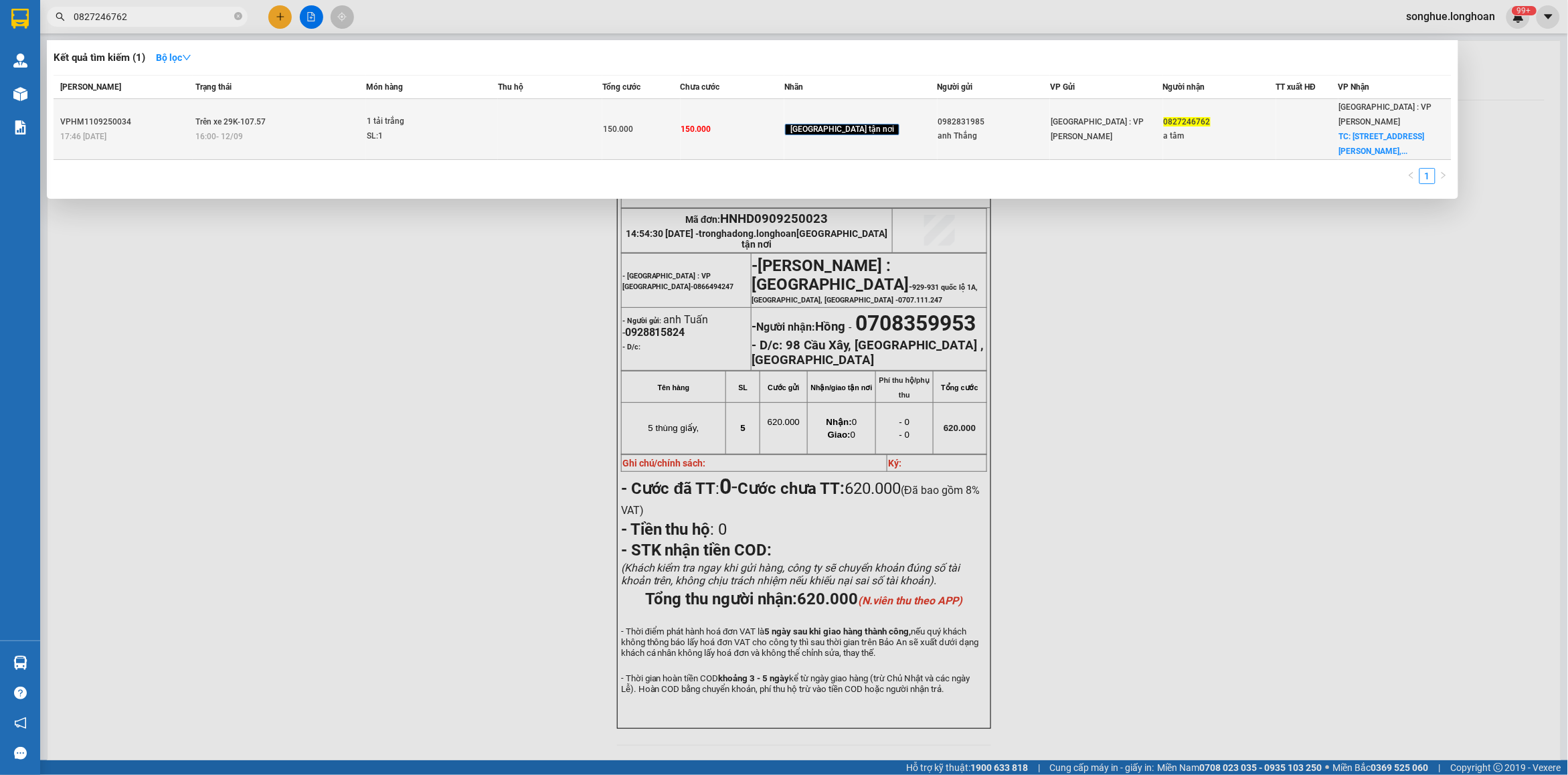
type input "0827246762"
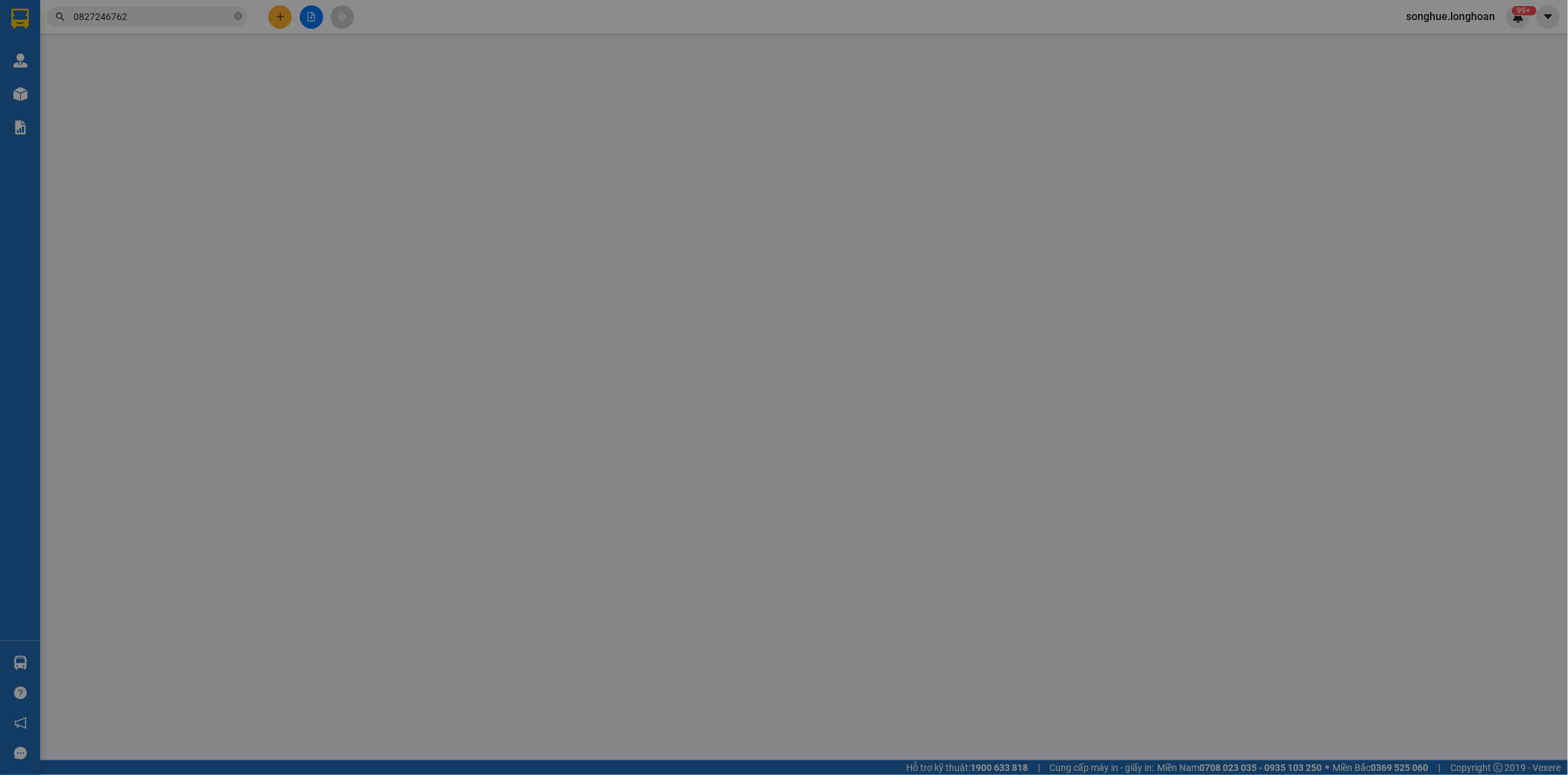
type input "0982831985"
type input "anh Thắng"
type input "0827246762"
type input "a tâm"
checkbox input "true"
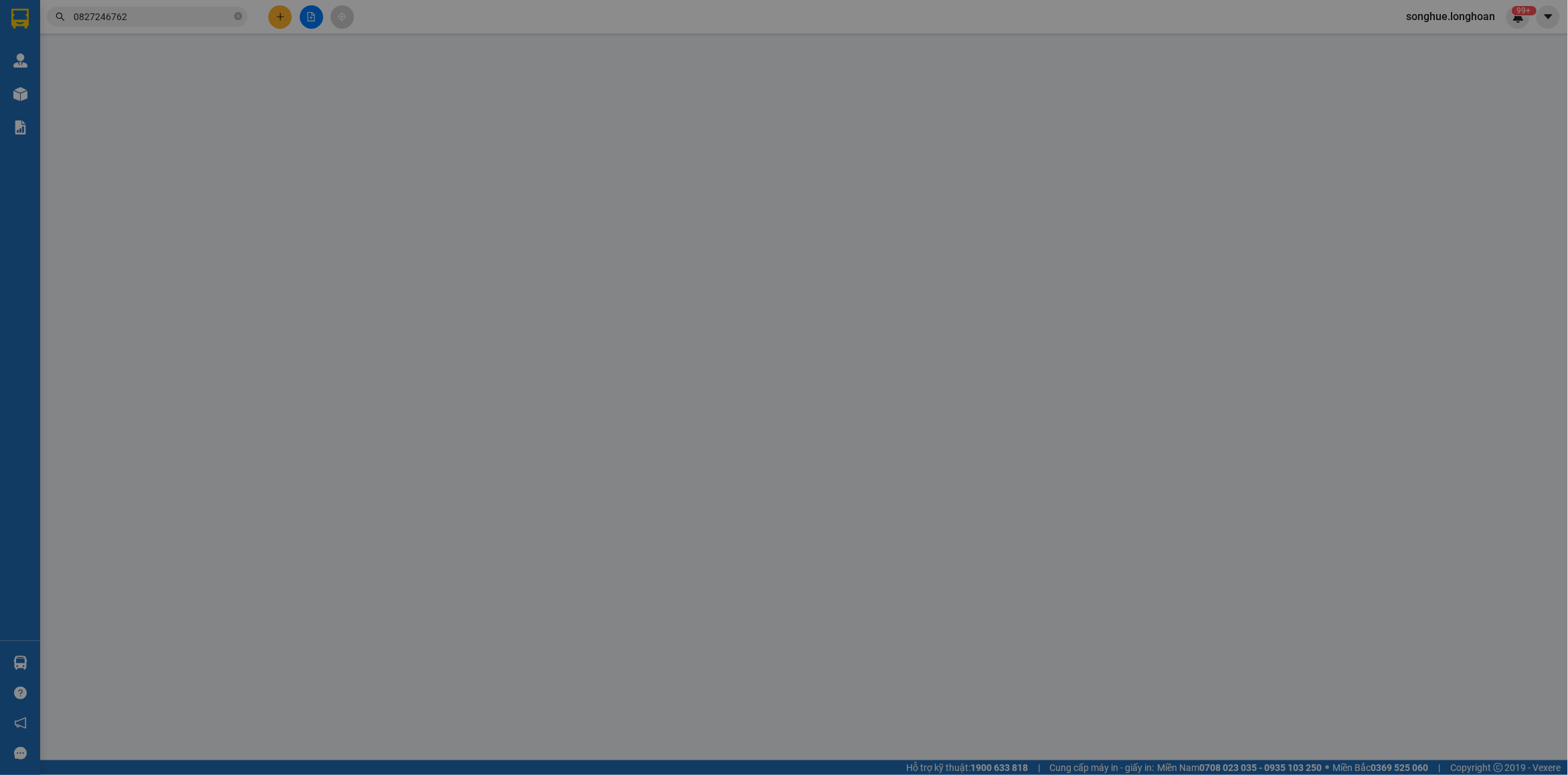
type input "231 đường nguyễn văn linh,thạc gián,thanh khê,đà nẵng"
type input "150.000"
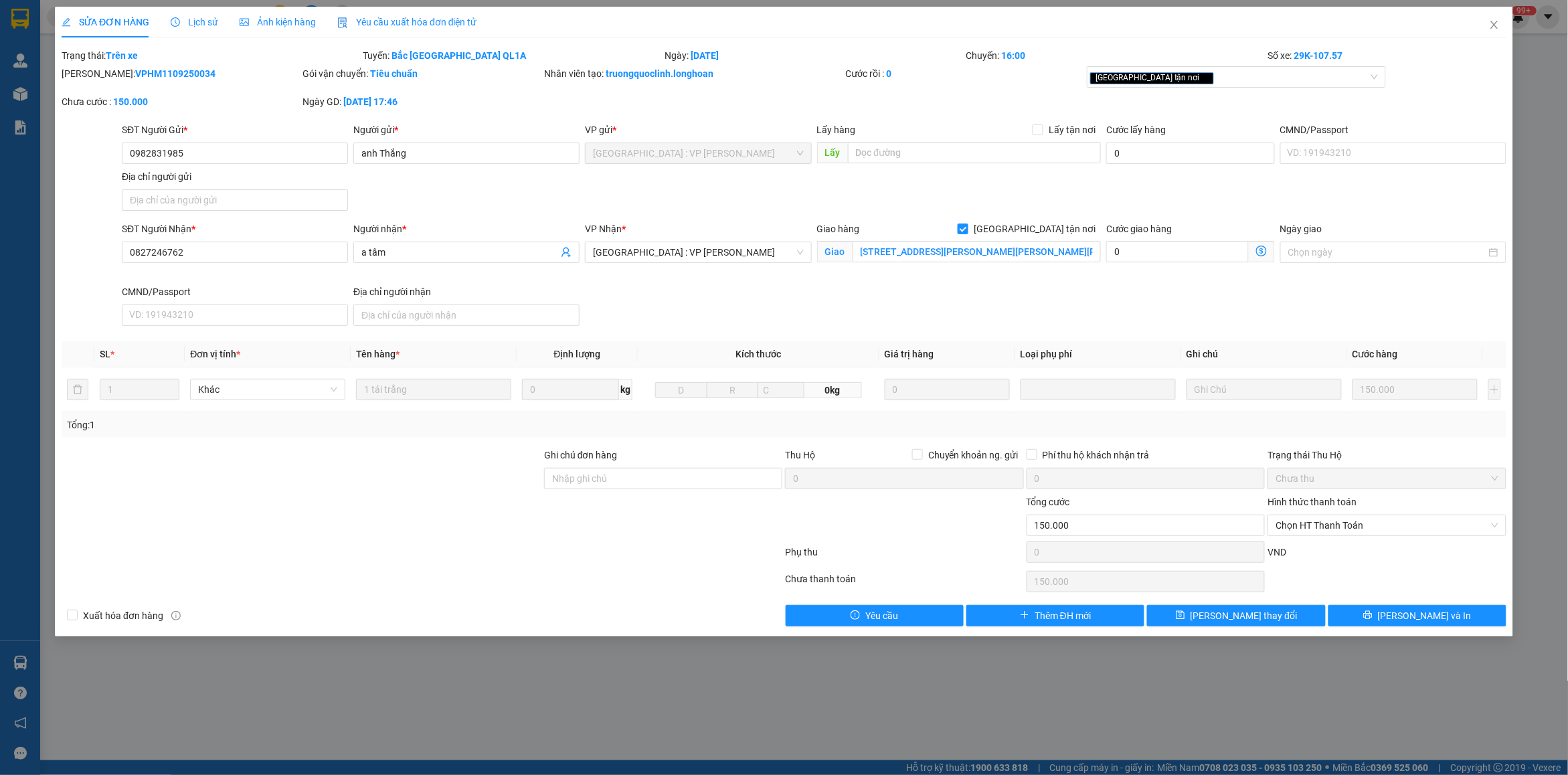
click at [154, 74] on b "VPHM1109250034" at bounding box center [176, 74] width 80 height 11
copy b "VPHM1109250034"
click at [1496, 32] on span "Close" at bounding box center [1495, 26] width 38 height 38
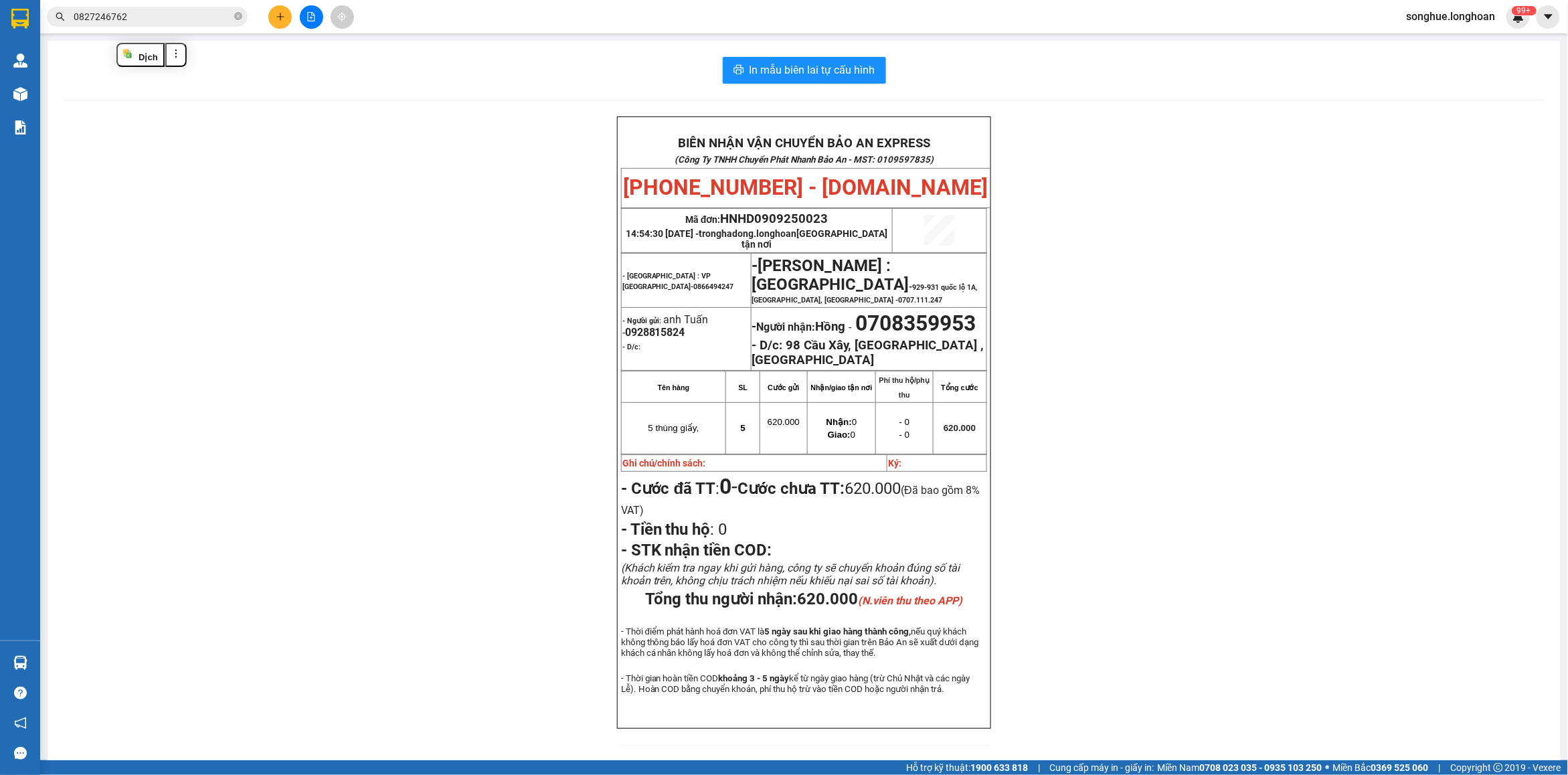
click at [183, 22] on input "0827246762" at bounding box center [153, 17] width 158 height 15
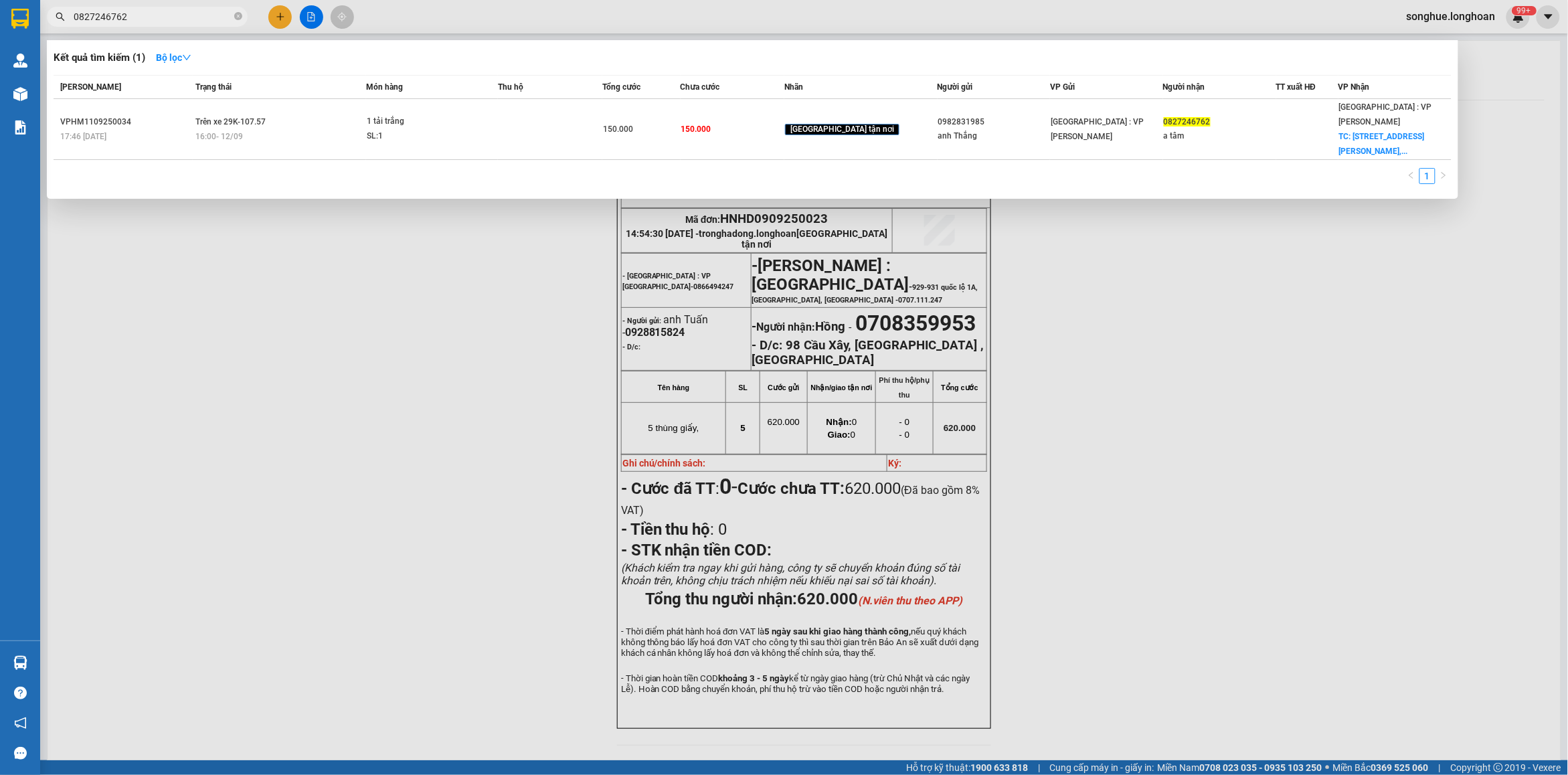
click at [183, 22] on input "0827246762" at bounding box center [153, 17] width 158 height 15
type input "0915713588"
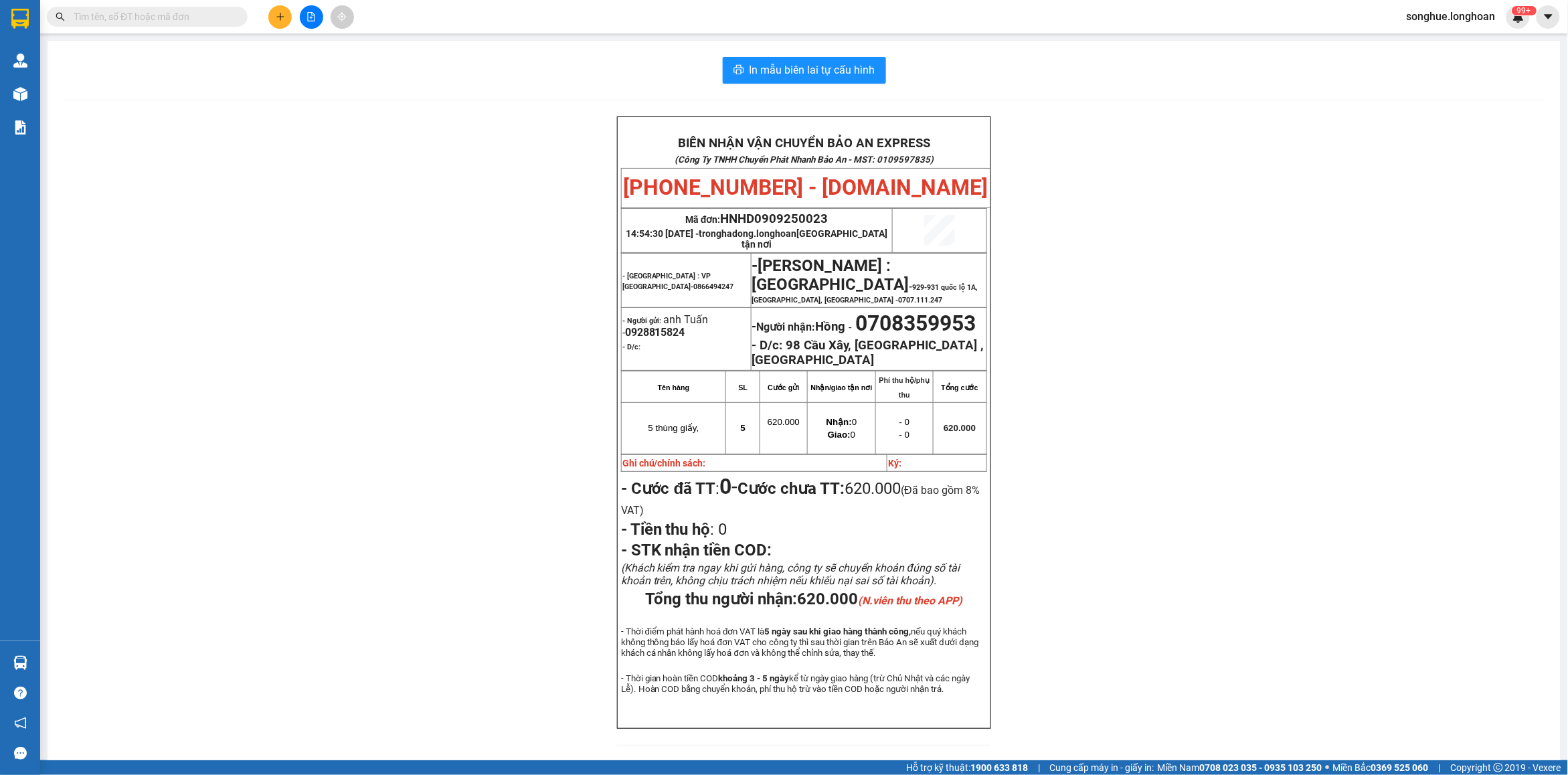
paste input "0965378958"
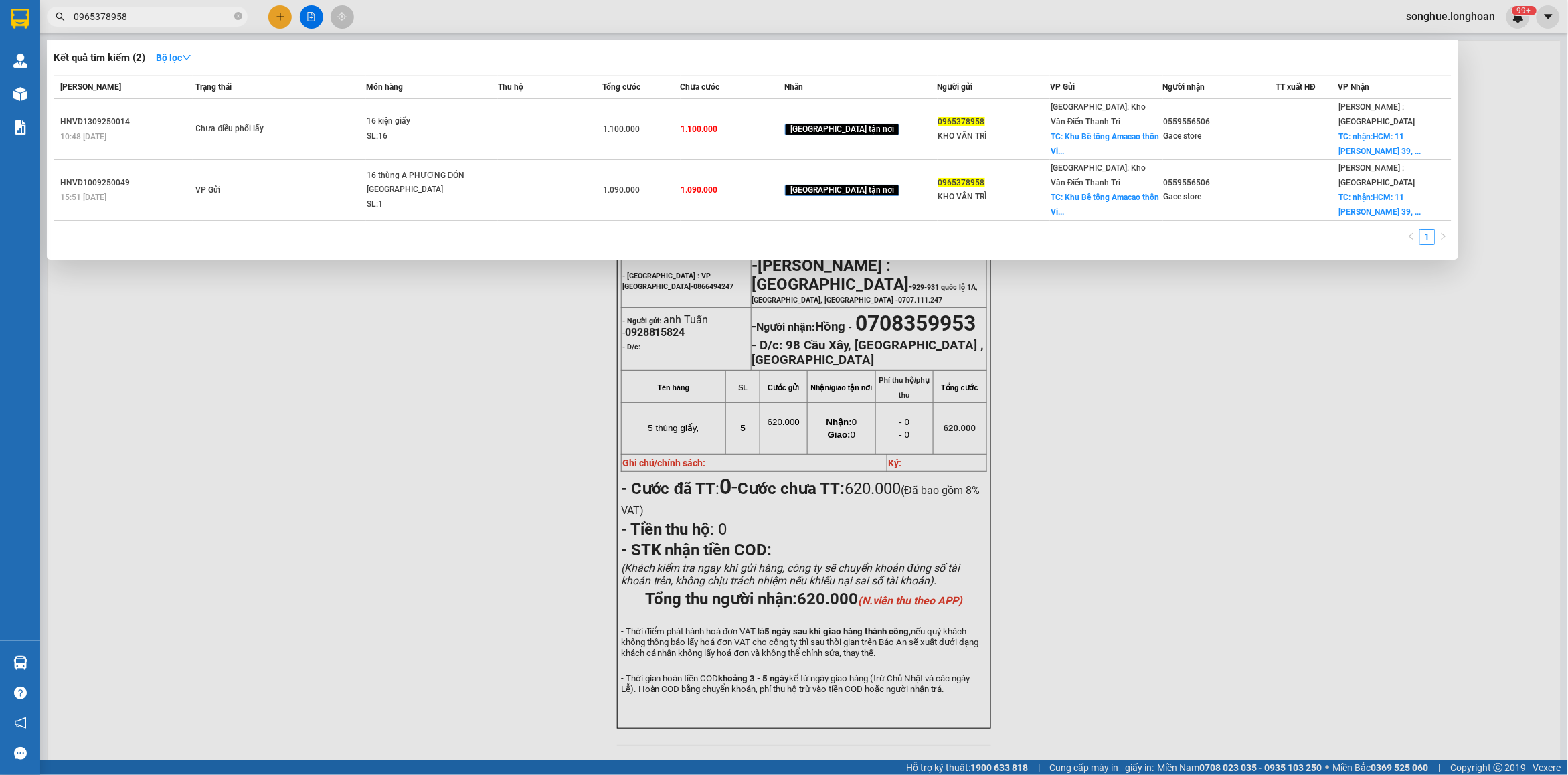
click at [206, 17] on input "0965378958" at bounding box center [153, 17] width 158 height 15
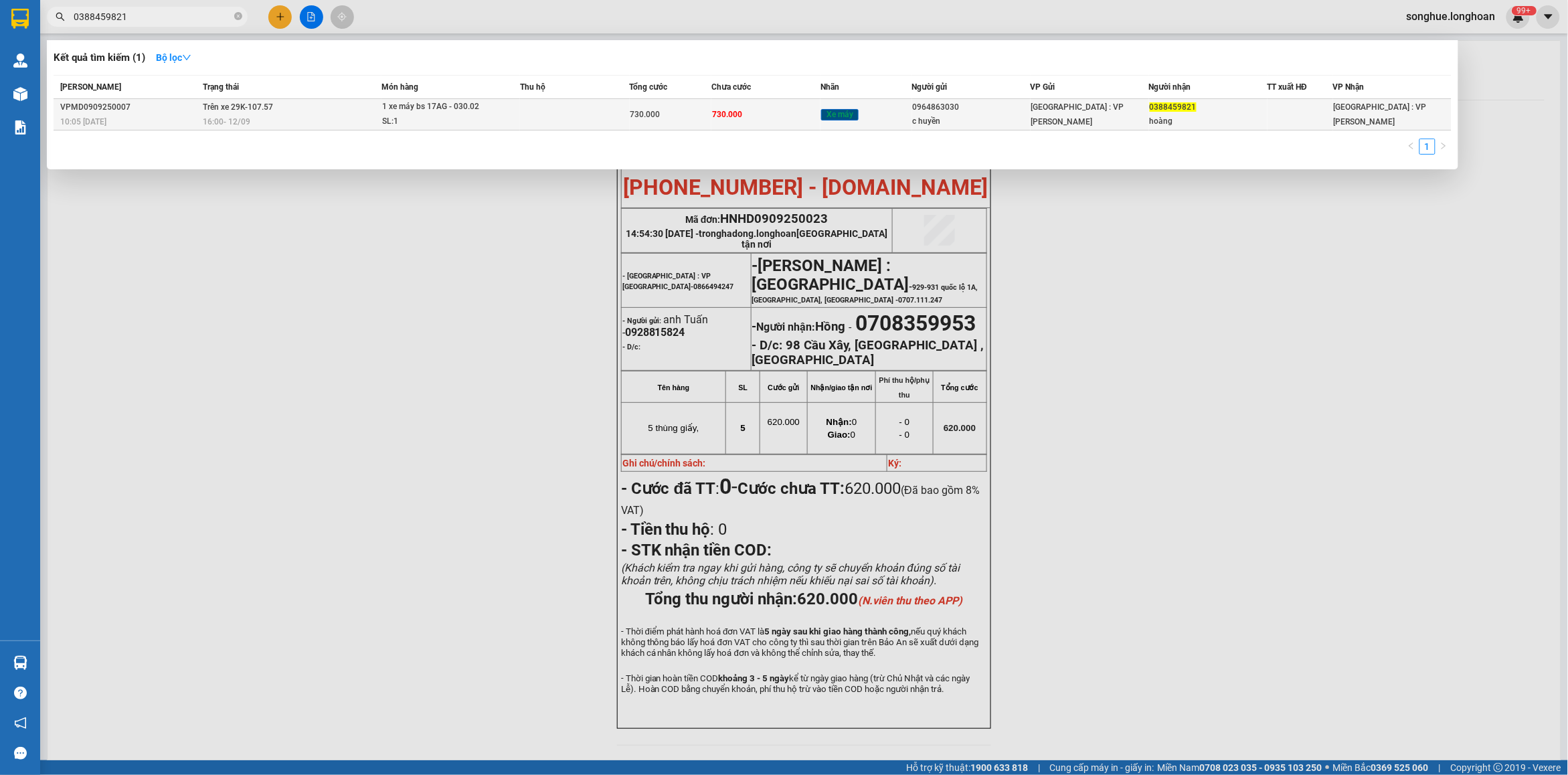
type input "0388459821"
click at [171, 101] on div "VPMD0909250007" at bounding box center [130, 108] width 139 height 14
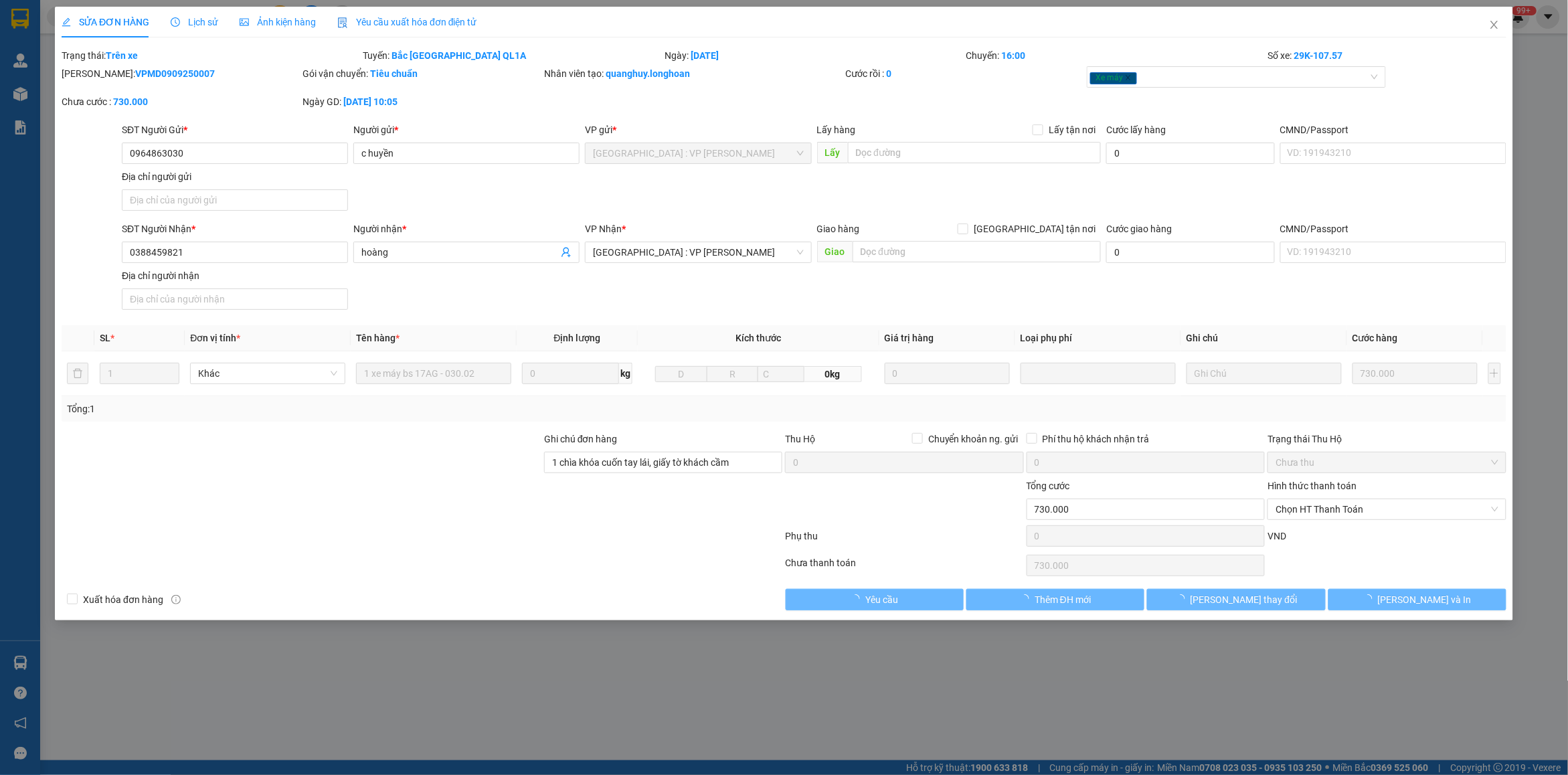
type input "0964863030"
type input "c huyền"
type input "0388459821"
type input "hoàng"
type input "1 chìa khóa cuốn tay lái, giấy tờ khách cầm"
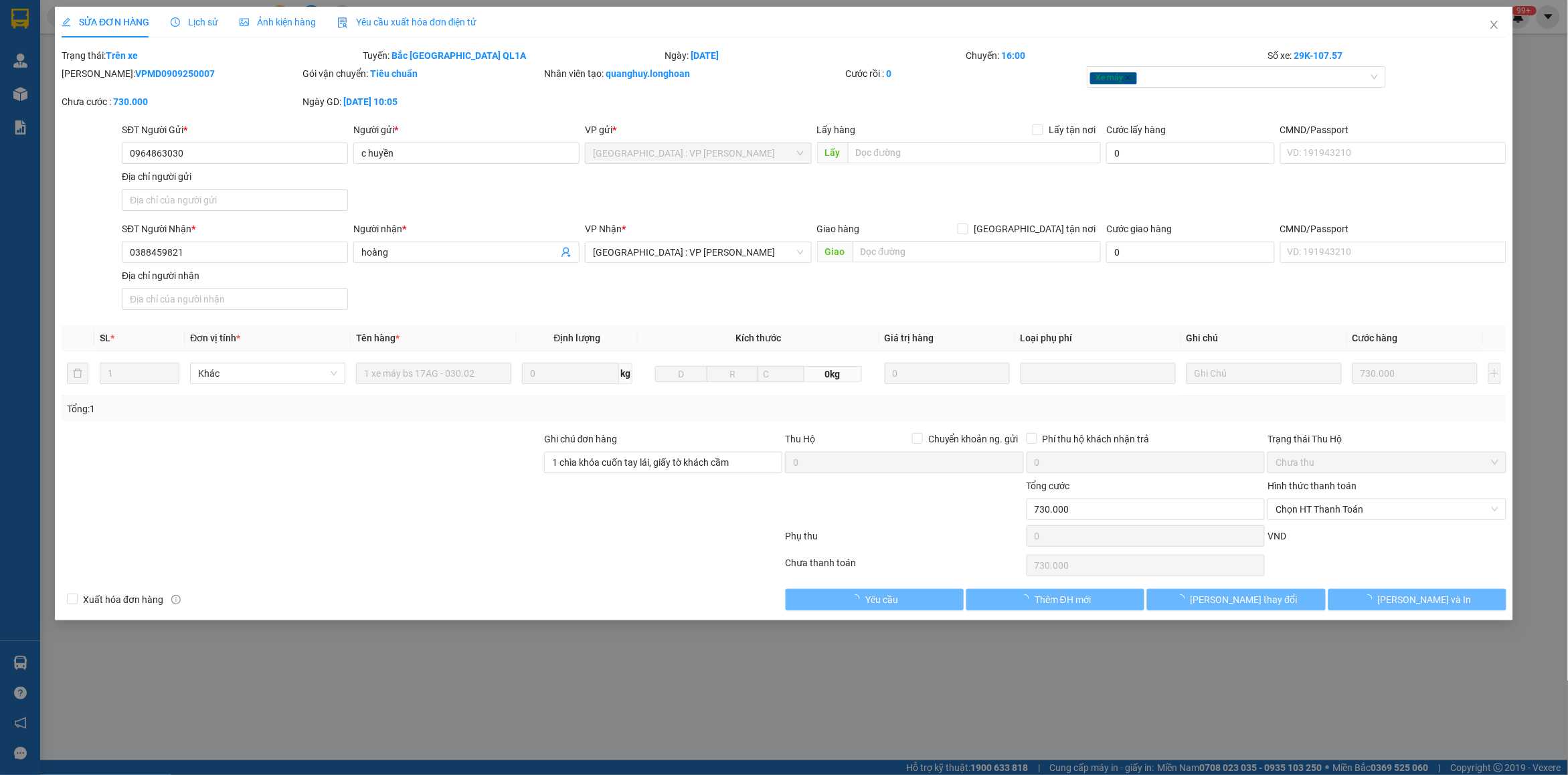
type input "730.000"
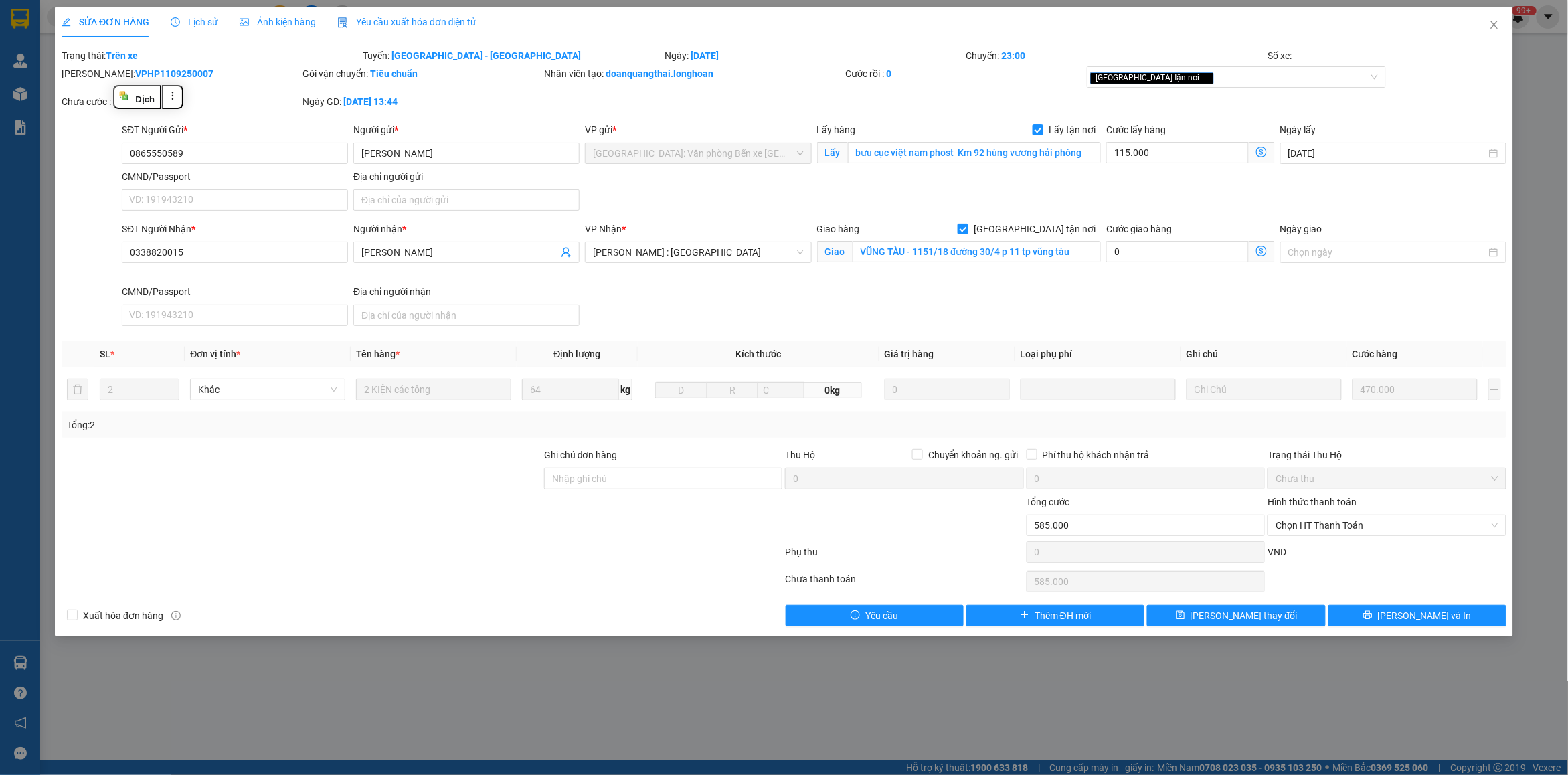
click at [212, 95] on div "Chưa cước : 585.000" at bounding box center [180, 101] width 239 height 15
click at [166, 75] on b "VPHP1109250007" at bounding box center [174, 74] width 78 height 11
copy b "VPHP1109250007"
